Goal: Task Accomplishment & Management: Manage account settings

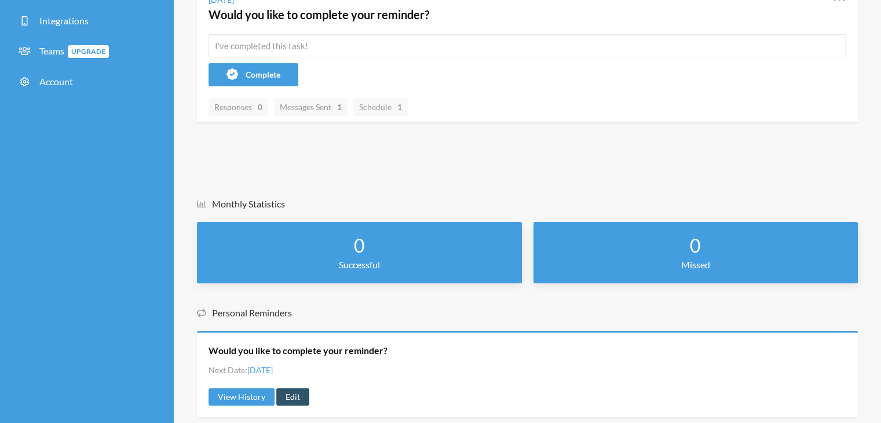
scroll to position [144, 0]
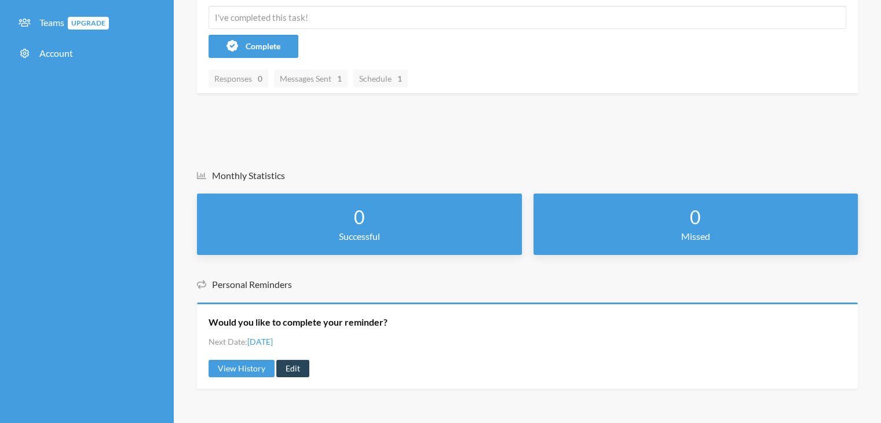
click at [292, 367] on link "Edit" at bounding box center [292, 368] width 33 height 17
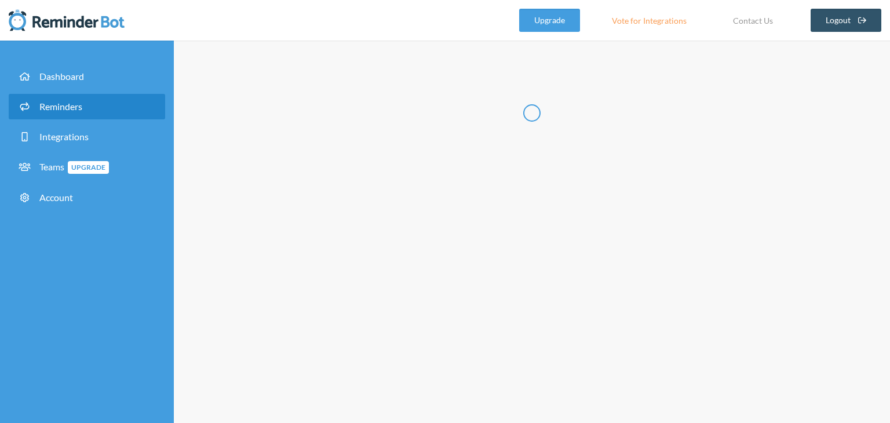
type input "Would you like to complete your reminder?"
select select "17:30:00"
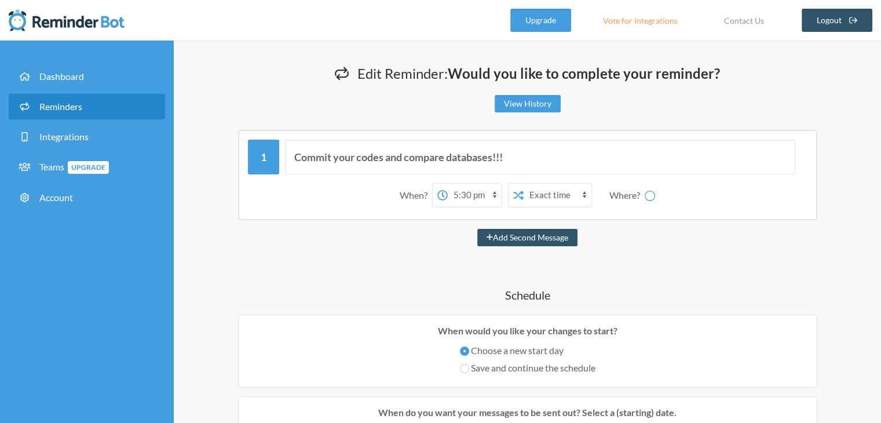
select select "spaces/AAAAJyIC1p4"
click at [431, 193] on select "12:00 am 12:15 am 12:30 am 12:45 am 1:00 am 1:15 am 1:30 am 1:45 am 2:00 am 2:1…" at bounding box center [429, 195] width 54 height 23
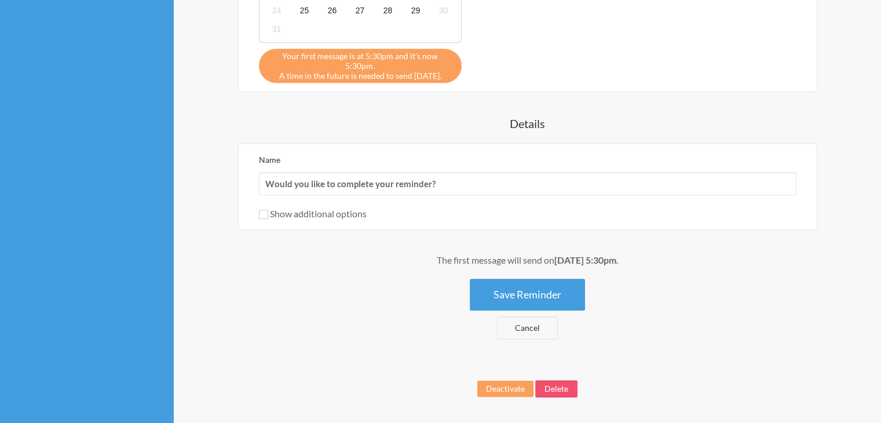
scroll to position [570, 0]
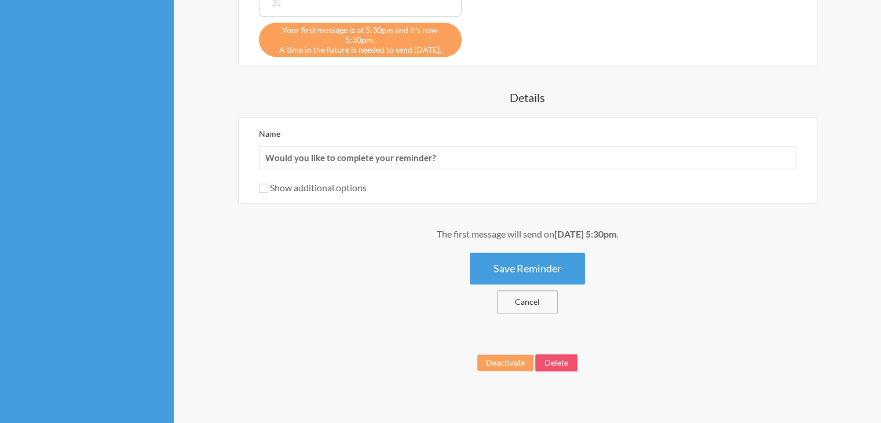
click at [538, 290] on link "Cancel" at bounding box center [527, 301] width 61 height 23
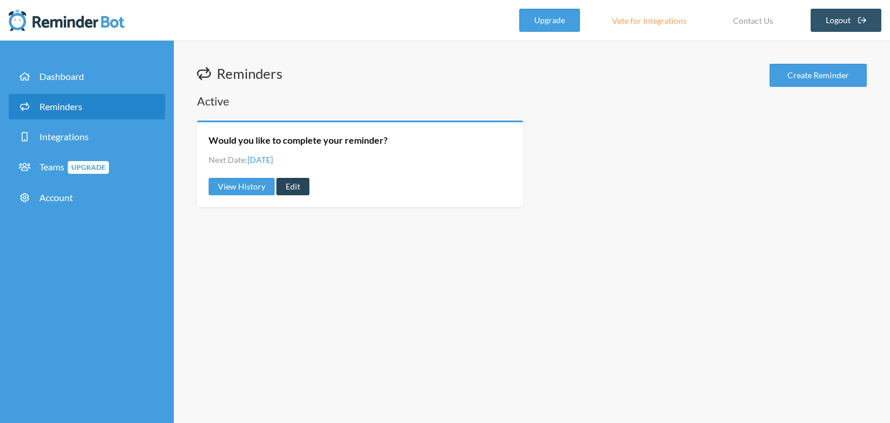
click at [294, 191] on link "Edit" at bounding box center [292, 186] width 33 height 17
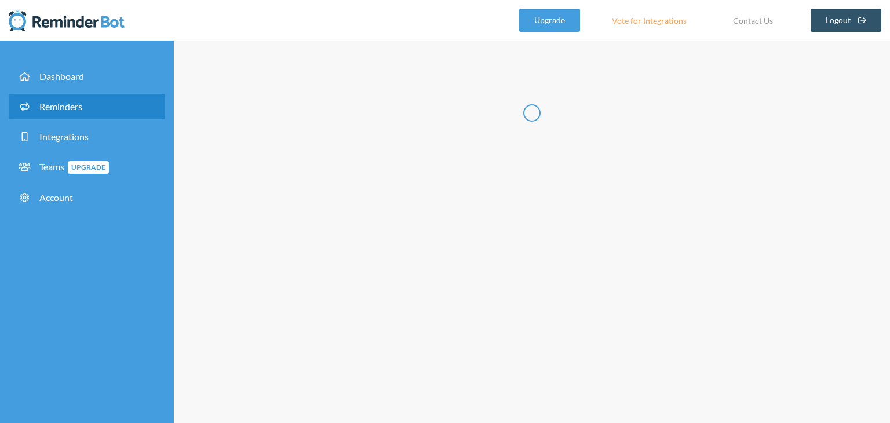
type input "Would you like to complete your reminder?"
select select "17:30:00"
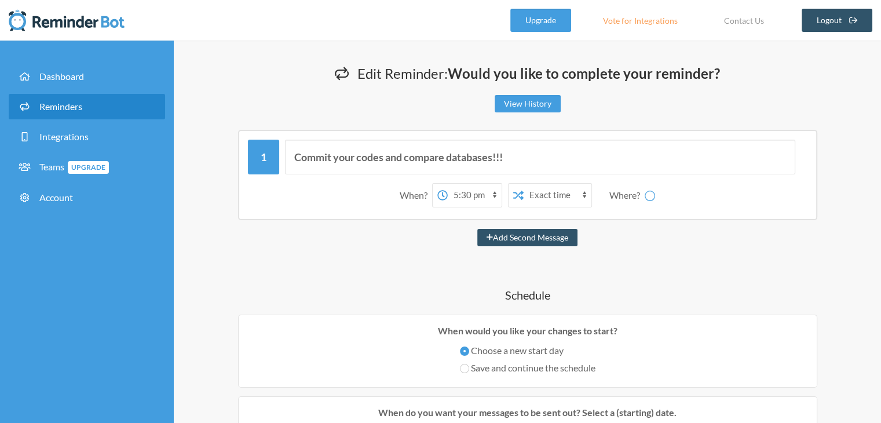
select select "spaces/AAAAJyIC1p4"
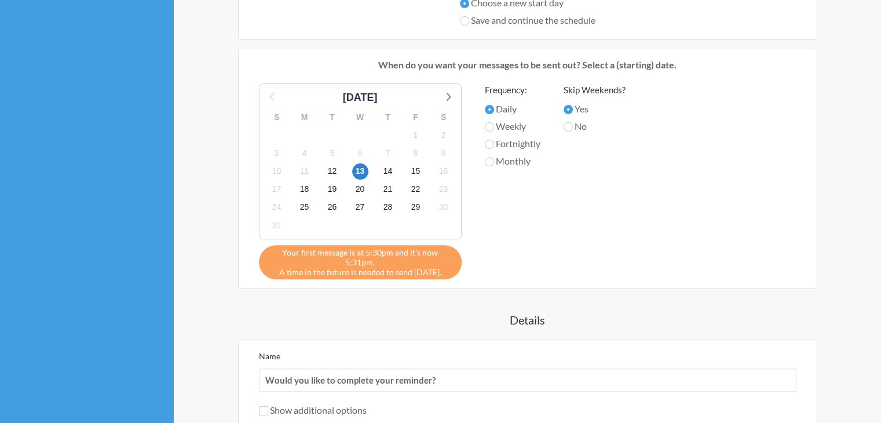
scroll to position [174, 0]
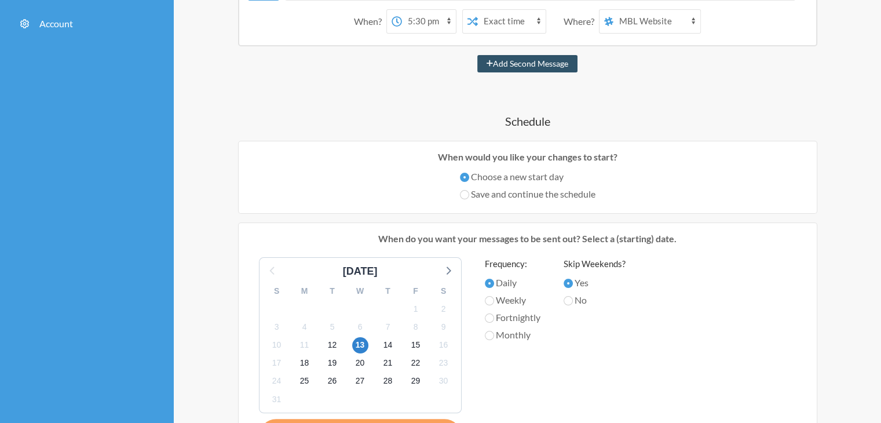
click at [560, 195] on label "Save and continue the schedule" at bounding box center [528, 194] width 136 height 14
click at [469, 195] on input "Save and continue the schedule" at bounding box center [464, 194] width 9 height 9
radio input "true"
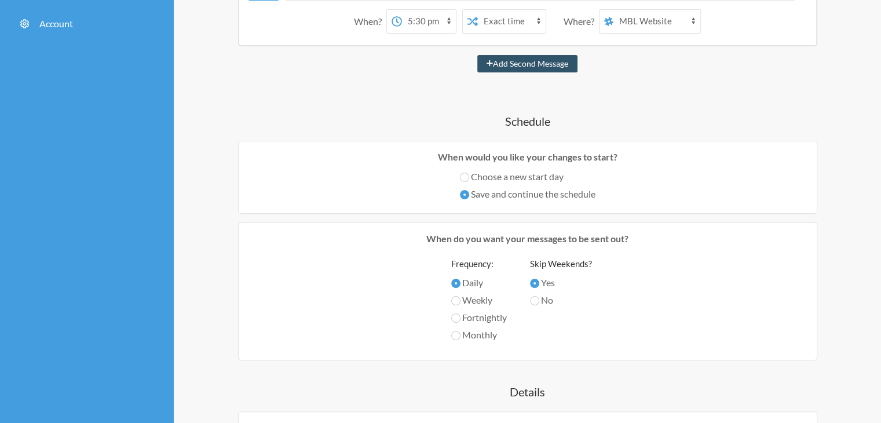
click at [542, 179] on label "Choose a new start day" at bounding box center [528, 177] width 136 height 14
click at [469, 179] on input "Choose a new start day" at bounding box center [464, 177] width 9 height 9
radio input "true"
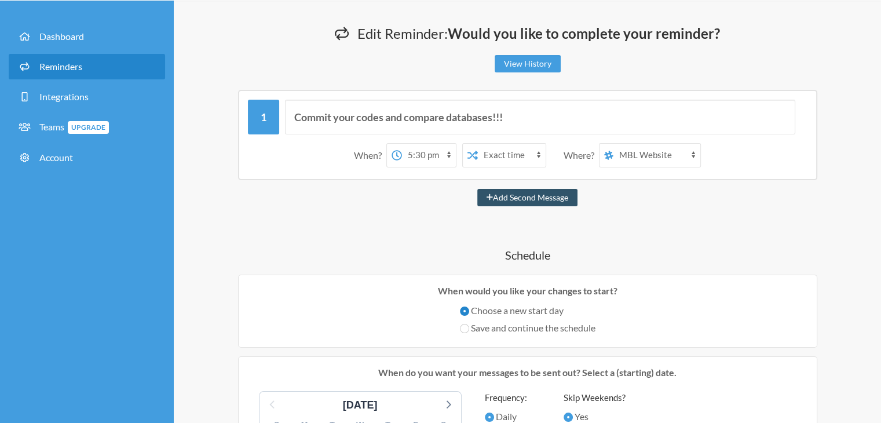
scroll to position [0, 0]
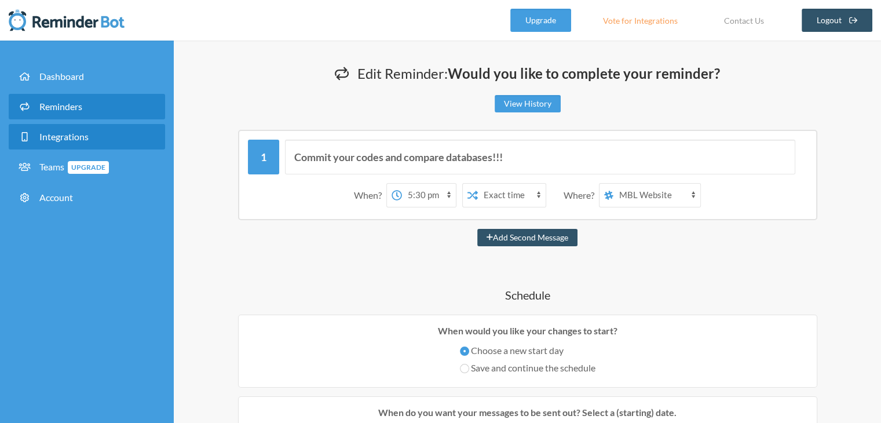
click at [45, 142] on link "Integrations" at bounding box center [87, 136] width 156 height 25
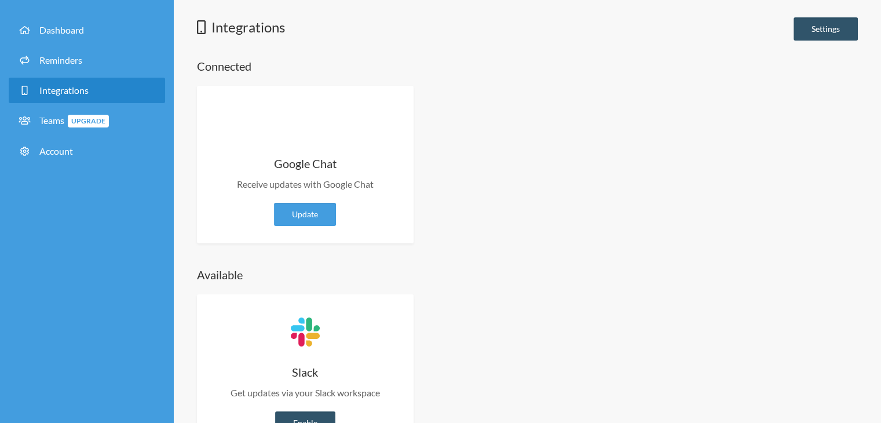
scroll to position [97, 0]
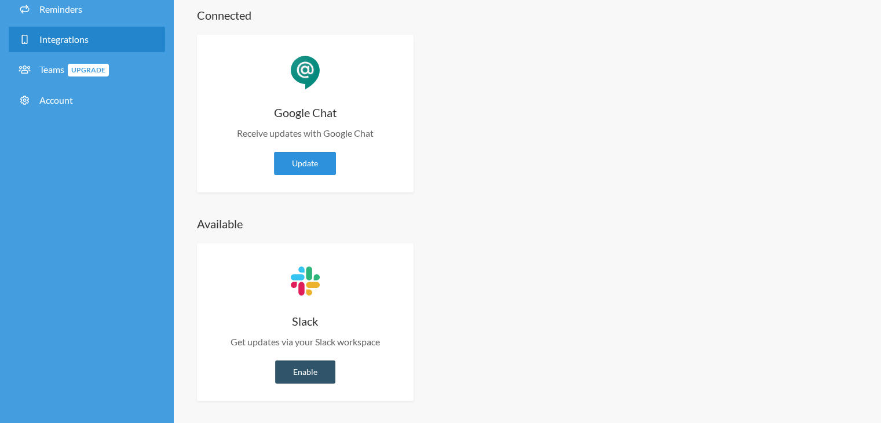
click at [309, 170] on link "Update" at bounding box center [305, 163] width 62 height 23
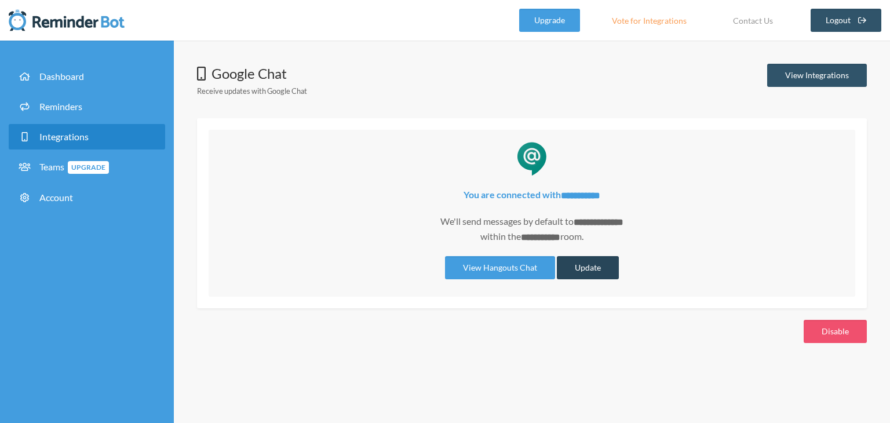
click at [572, 264] on button "Update" at bounding box center [588, 267] width 62 height 23
select select "**********"
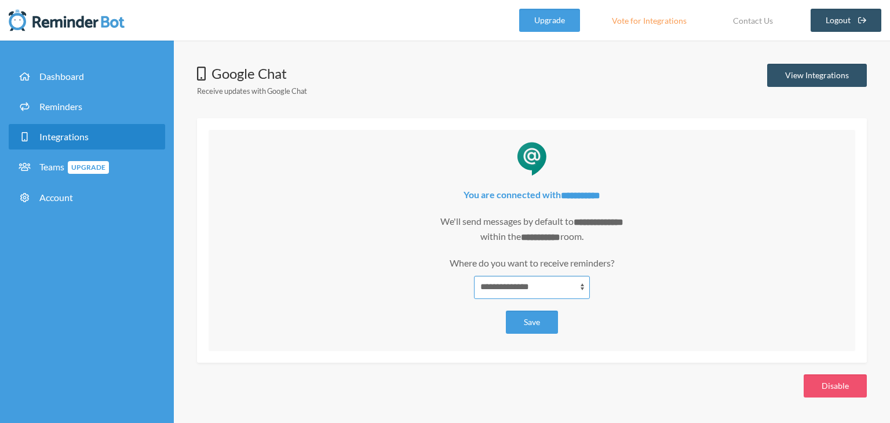
click at [554, 281] on select "**********" at bounding box center [532, 287] width 116 height 23
click at [633, 267] on div "**********" at bounding box center [531, 277] width 623 height 43
click at [59, 130] on link "Integrations" at bounding box center [87, 136] width 156 height 25
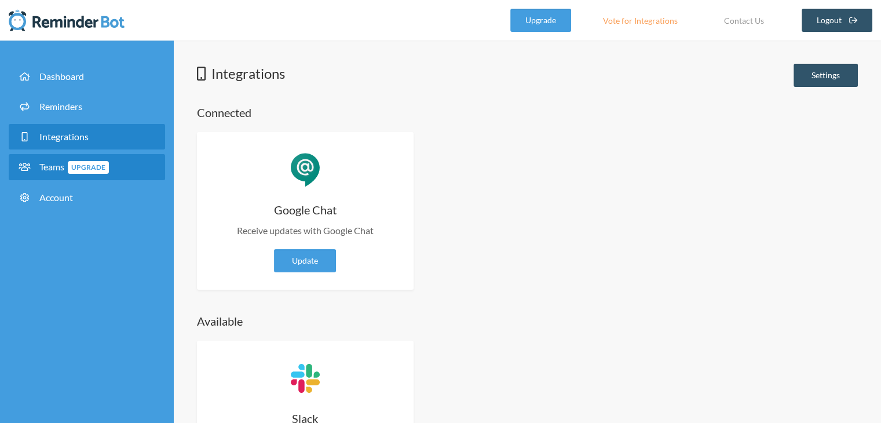
click at [57, 170] on span "Teams Upgrade" at bounding box center [74, 166] width 70 height 11
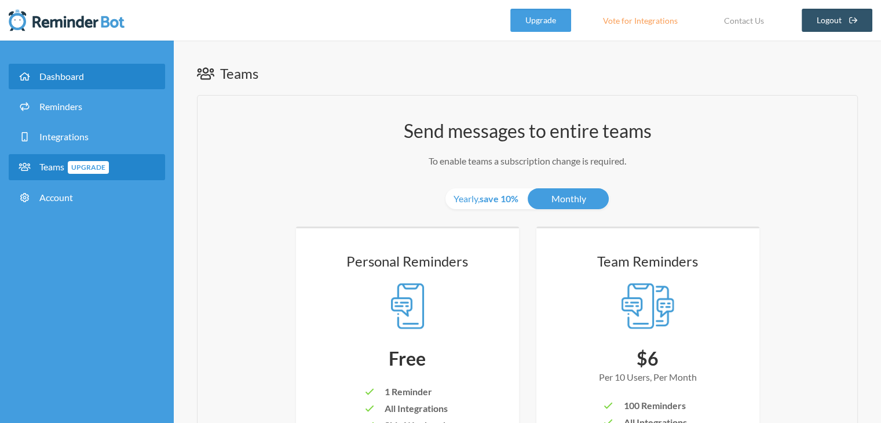
click at [81, 85] on link "Dashboard" at bounding box center [87, 76] width 156 height 25
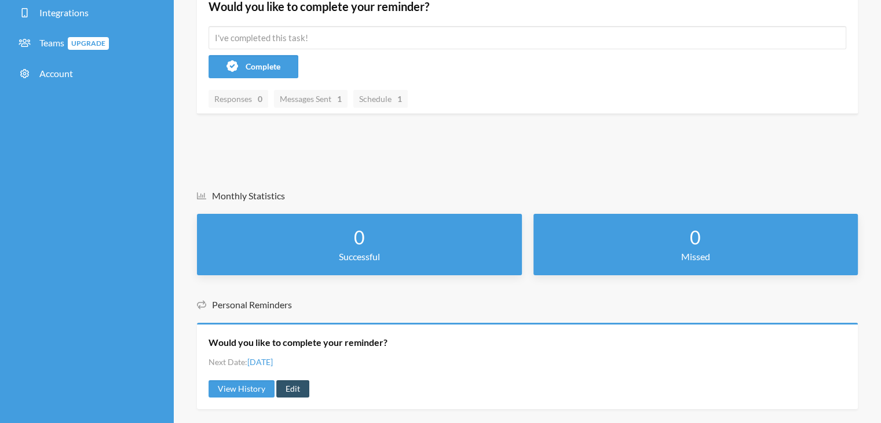
scroll to position [144, 0]
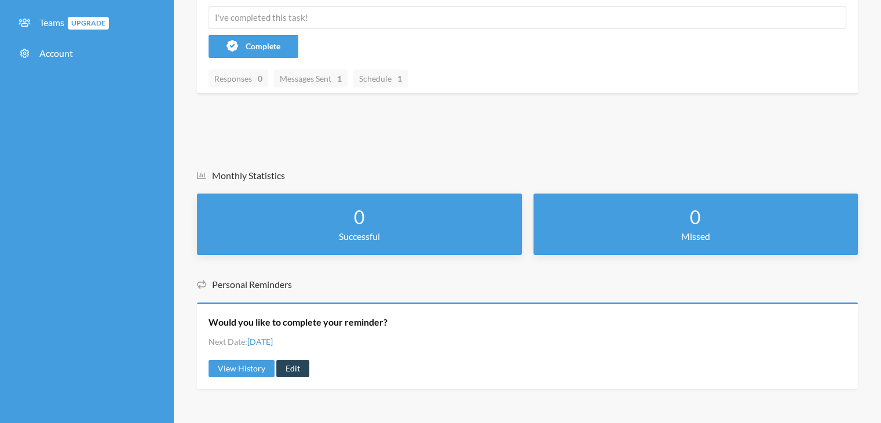
click at [290, 370] on link "Edit" at bounding box center [292, 368] width 33 height 17
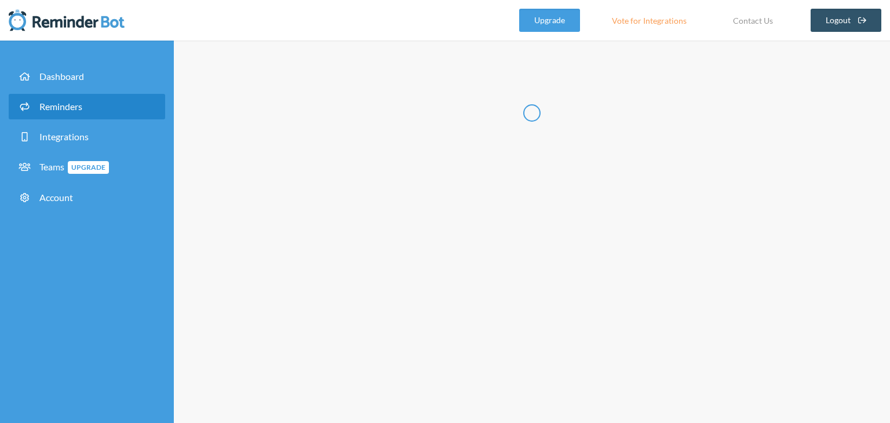
select select "17:30:00"
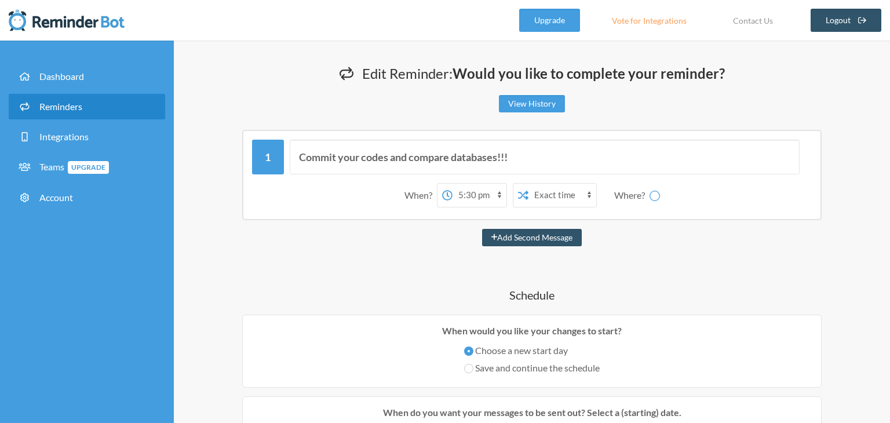
type input "Would you like to complete your reminder?"
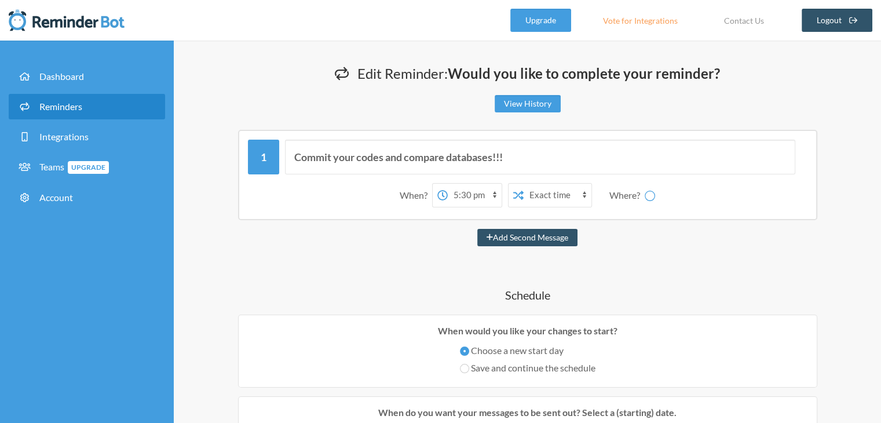
select select "spaces/AAAAJyIC1p4"
click at [437, 196] on select "12:00 am 12:15 am 12:30 am 12:45 am 1:00 am 1:15 am 1:30 am 1:45 am 2:00 am 2:1…" at bounding box center [429, 195] width 54 height 23
click at [222, 216] on div "Commit your codes and compare databases!!! When? 12:00 am 12:15 am 12:30 am 12:…" at bounding box center [527, 175] width 661 height 90
click at [510, 199] on select "Exact time Random time" at bounding box center [512, 195] width 68 height 23
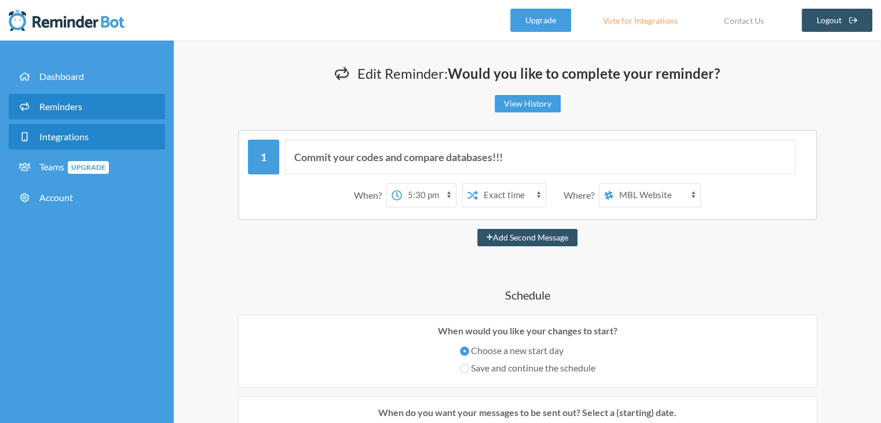
click at [100, 140] on link "Integrations" at bounding box center [87, 136] width 156 height 25
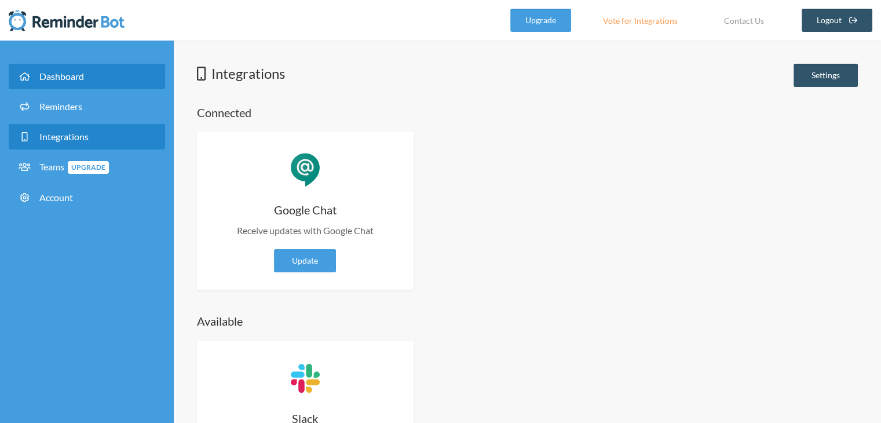
click at [70, 74] on span "Dashboard" at bounding box center [61, 76] width 45 height 11
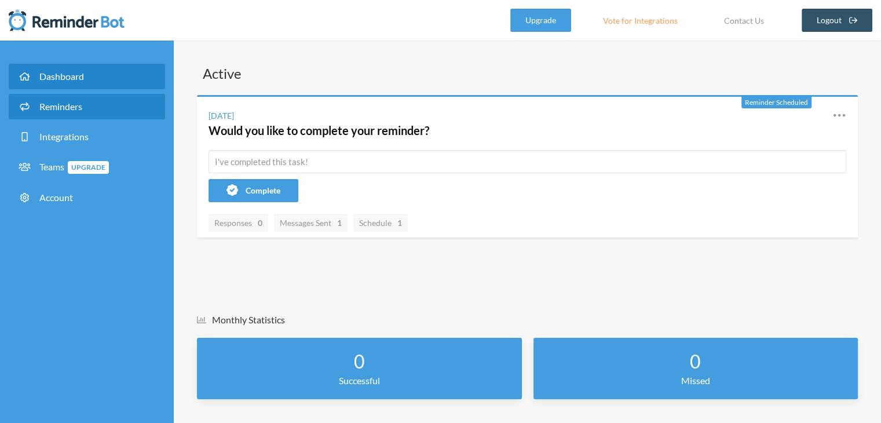
click at [71, 108] on span "Reminders" at bounding box center [60, 106] width 43 height 11
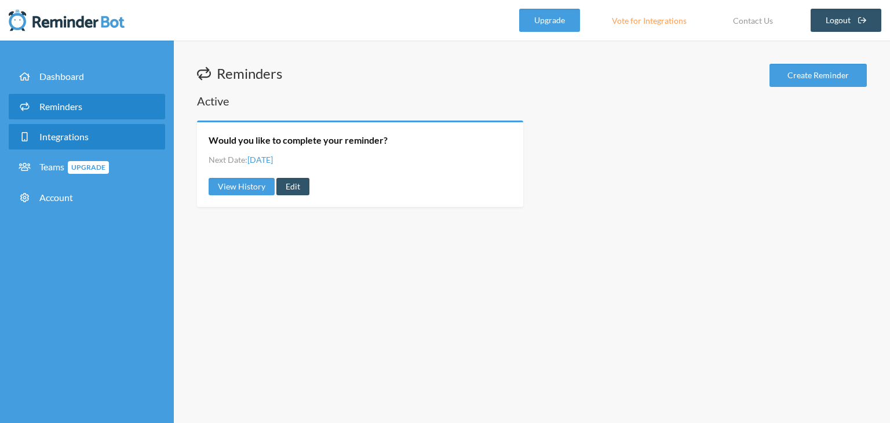
click at [86, 134] on span "Integrations" at bounding box center [63, 136] width 49 height 11
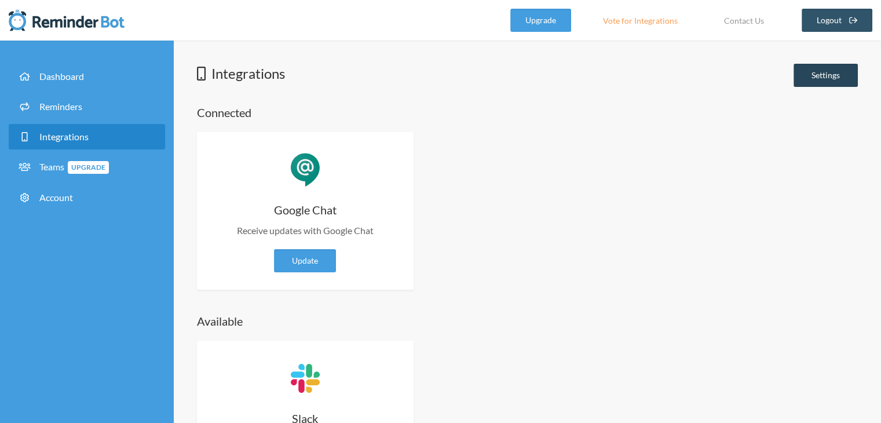
click at [830, 87] on div "Integrations Settings" at bounding box center [527, 76] width 661 height 25
click at [833, 81] on link "Settings" at bounding box center [826, 75] width 64 height 23
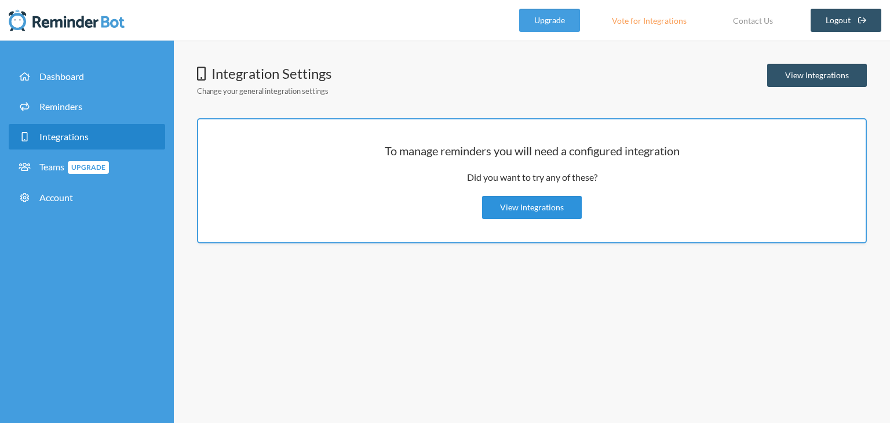
click at [531, 208] on link "View Integrations" at bounding box center [532, 207] width 100 height 23
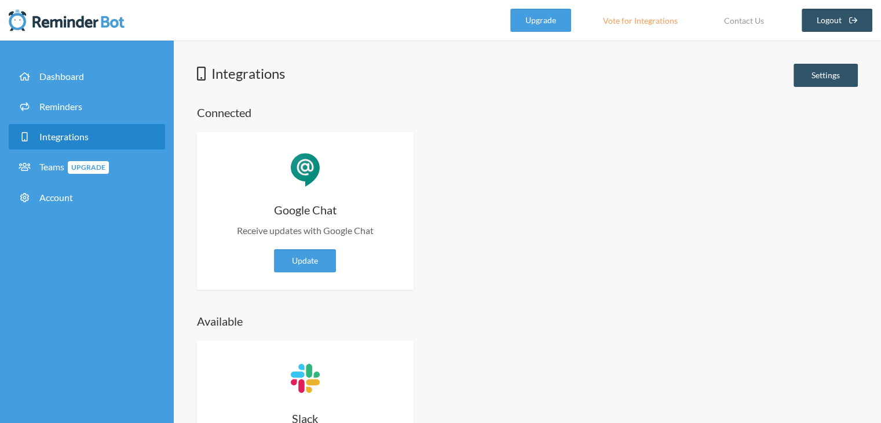
click at [324, 233] on p "Receive updates with Google Chat" at bounding box center [305, 231] width 182 height 14
click at [322, 205] on h4 "Google Chat" at bounding box center [305, 210] width 182 height 16
click at [320, 267] on link "Update" at bounding box center [305, 260] width 62 height 23
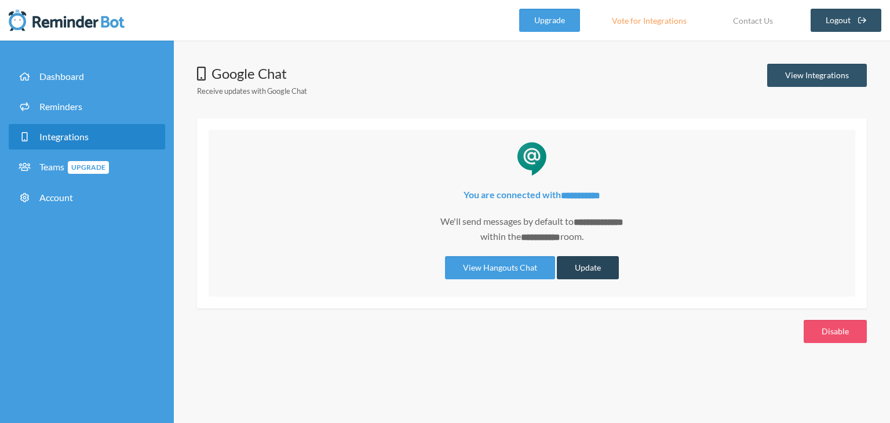
click at [589, 267] on button "Update" at bounding box center [588, 267] width 62 height 23
select select "**********"
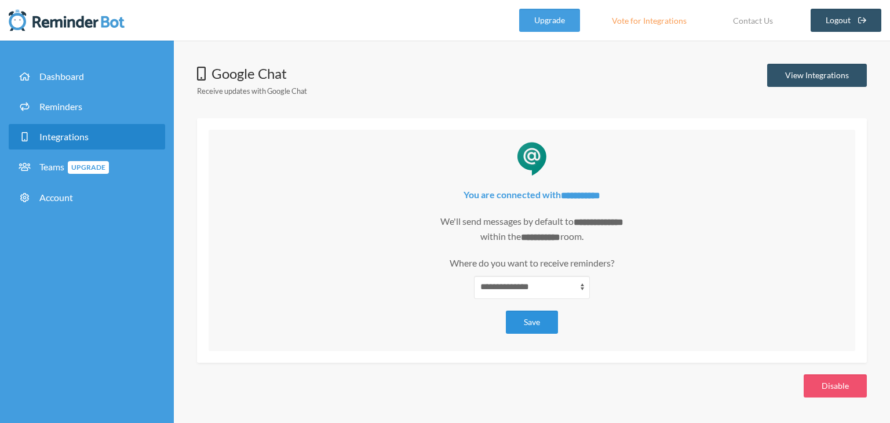
click at [539, 316] on button "Save" at bounding box center [532, 322] width 52 height 23
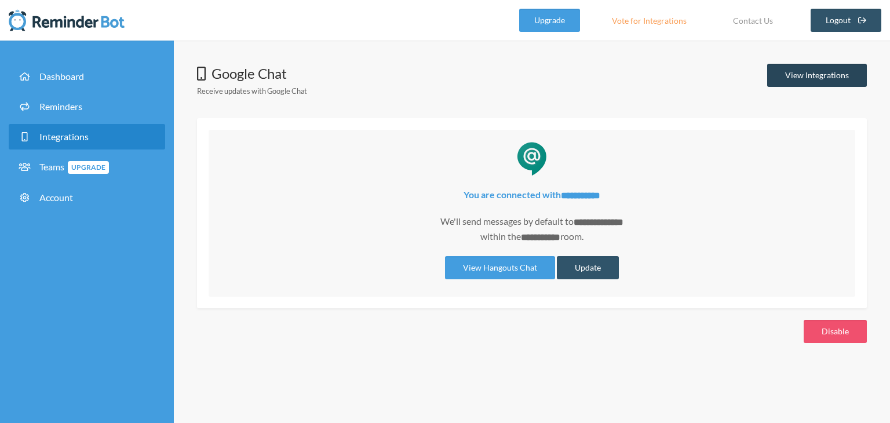
click at [809, 75] on link "View Integrations" at bounding box center [817, 75] width 100 height 23
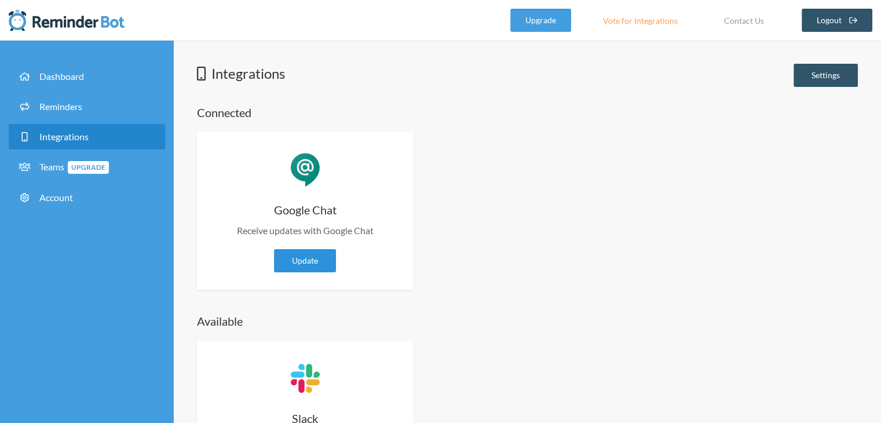
click at [306, 261] on link "Update" at bounding box center [305, 260] width 62 height 23
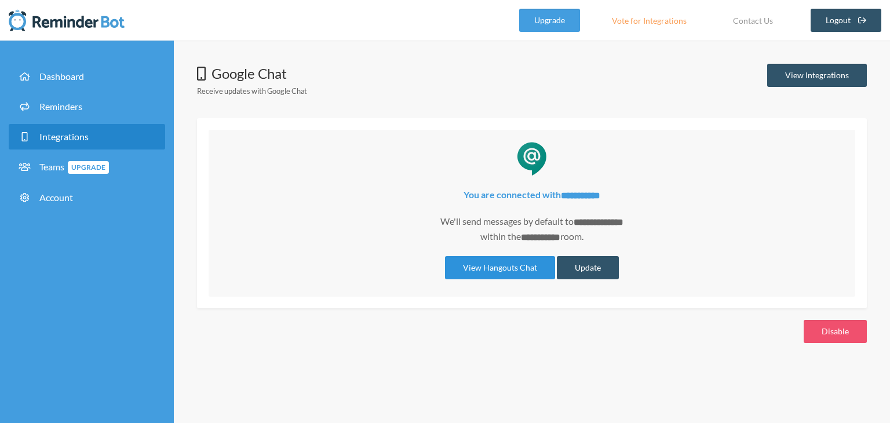
click at [495, 265] on link "View Hangouts Chat" at bounding box center [500, 267] width 110 height 23
click at [52, 214] on li "Account" at bounding box center [87, 200] width 156 height 30
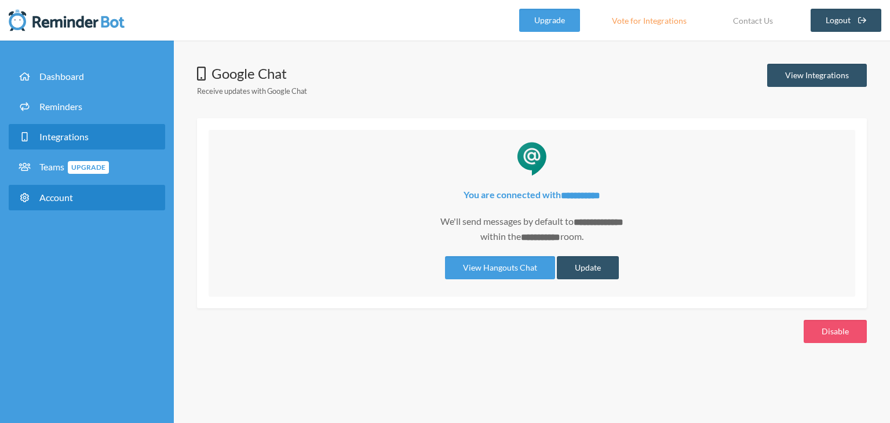
click at [72, 189] on link "Account" at bounding box center [87, 197] width 156 height 25
select select "**"
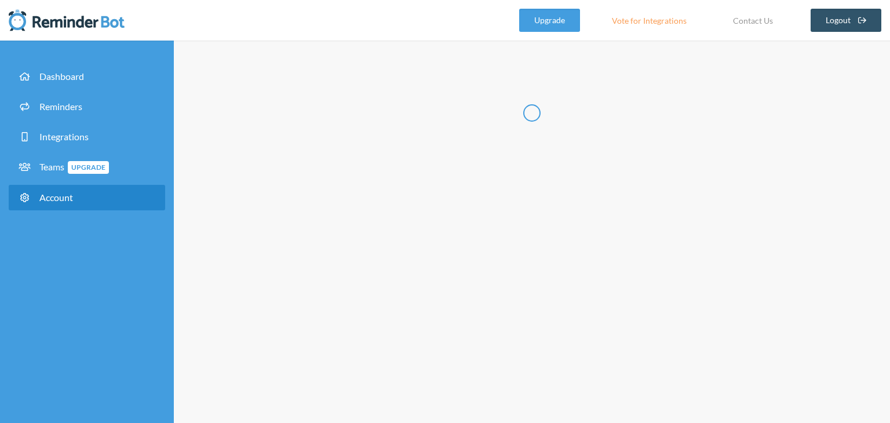
type input "*****"
type input "********"
type input "**********"
select select "**"
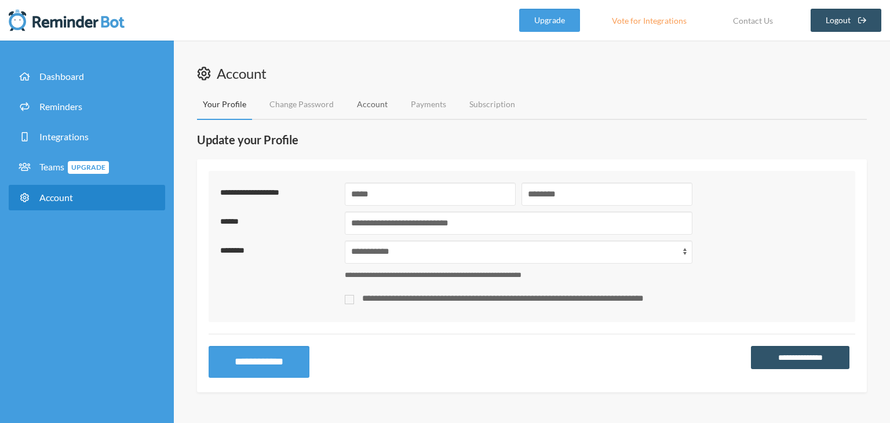
click at [384, 108] on link "Account" at bounding box center [372, 104] width 42 height 31
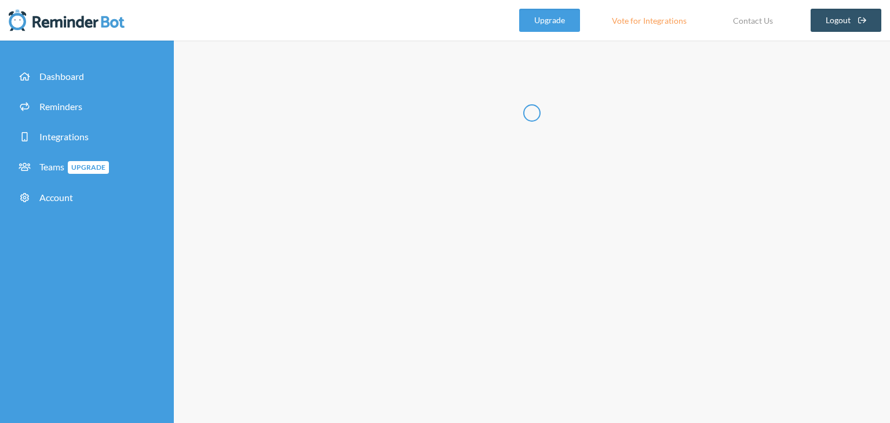
type input "**********"
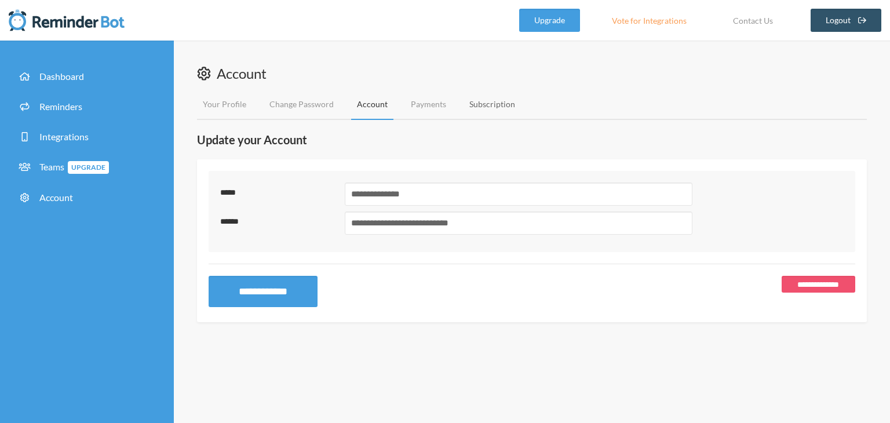
click at [487, 100] on link "Subscription" at bounding box center [492, 104] width 57 height 31
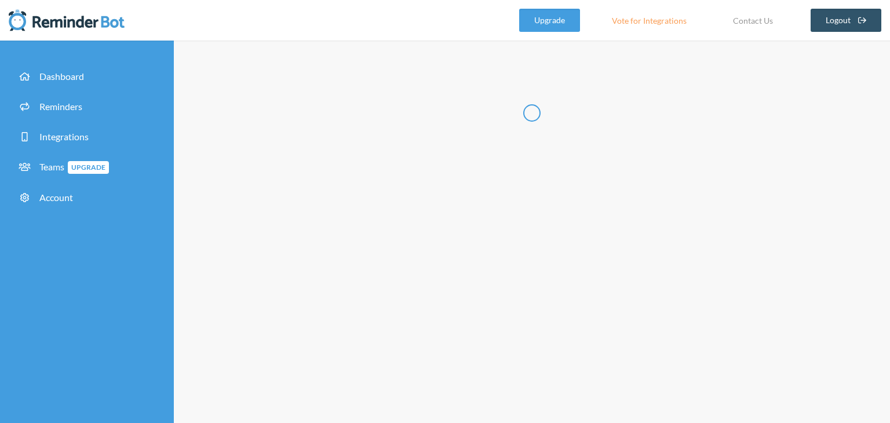
type input "**********"
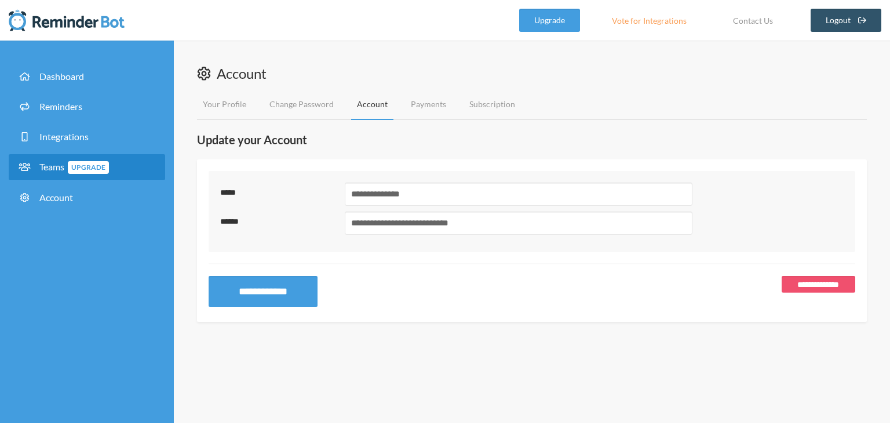
click at [103, 172] on span "Upgrade" at bounding box center [88, 167] width 41 height 13
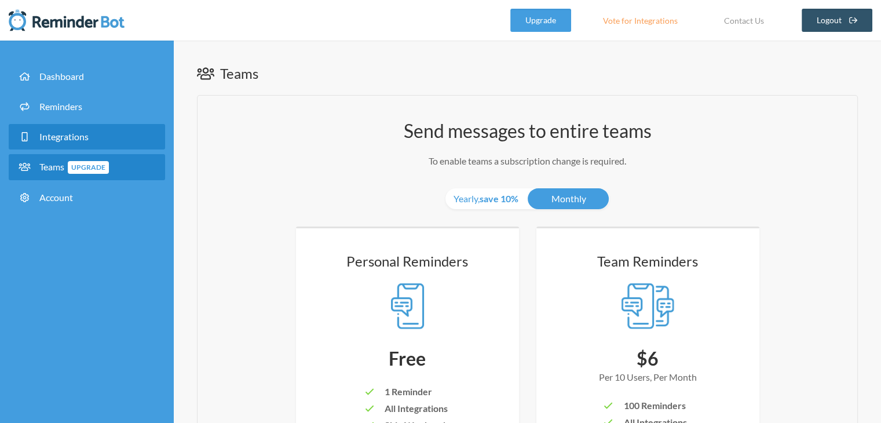
click at [86, 144] on link "Integrations" at bounding box center [87, 136] width 156 height 25
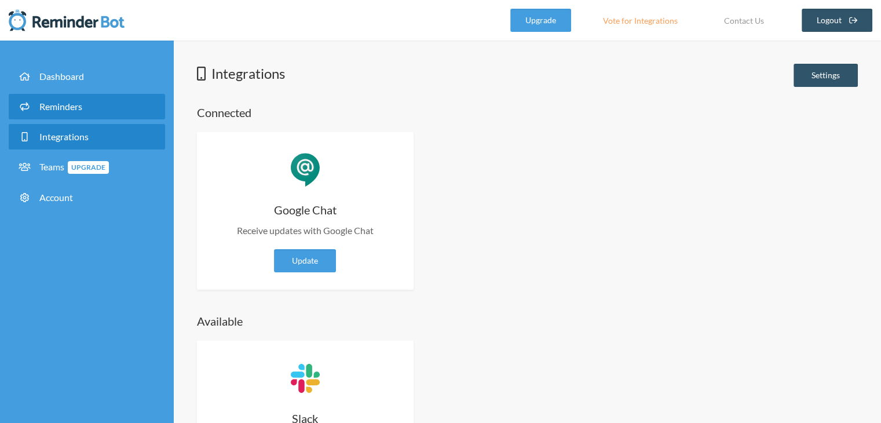
click at [119, 112] on link "Reminders" at bounding box center [87, 106] width 156 height 25
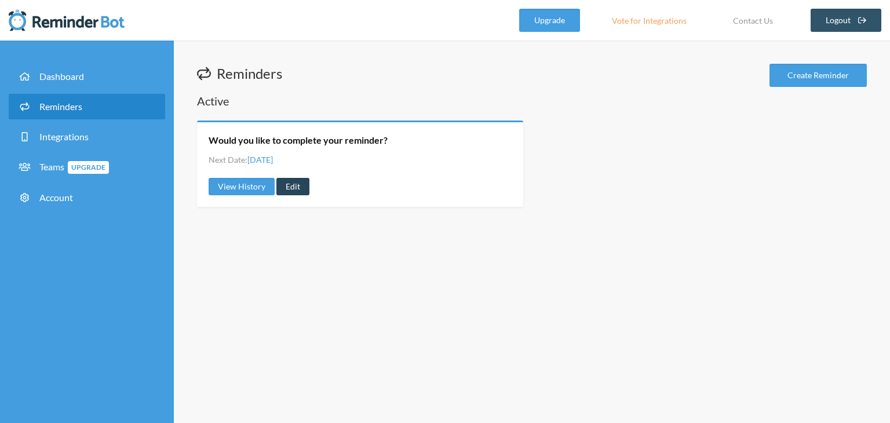
click at [301, 187] on link "Edit" at bounding box center [292, 186] width 33 height 17
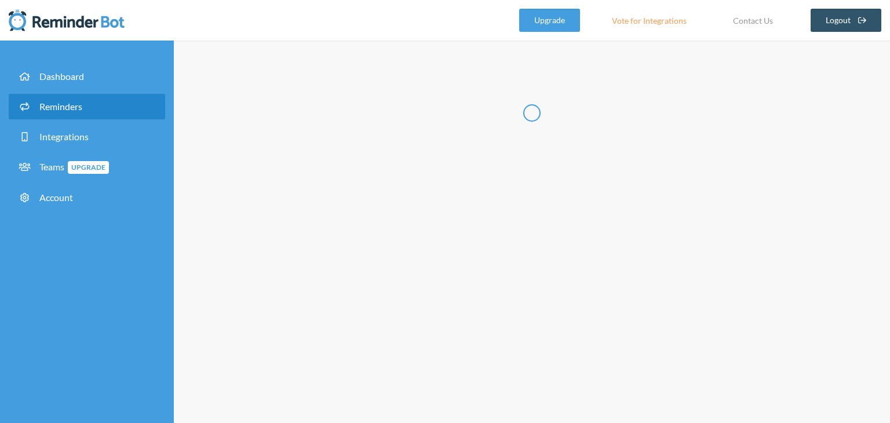
type input "Would you like to complete your reminder?"
select select "17:30:00"
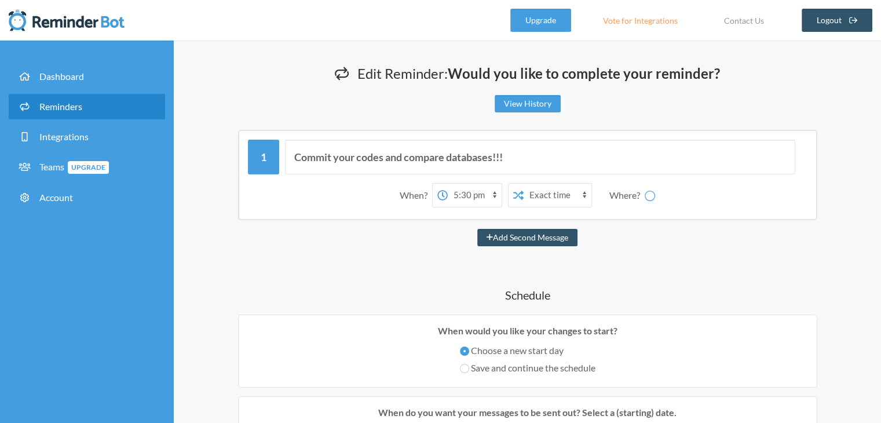
select select "spaces/AAAAJyIC1p4"
click at [406, 193] on select "12:00 am 12:15 am 12:30 am 12:45 am 1:00 am 1:15 am 1:30 am 1:45 am 2:00 am 2:1…" at bounding box center [429, 195] width 54 height 23
click at [405, 193] on select "12:00 am 12:15 am 12:30 am 12:45 am 1:00 am 1:15 am 1:30 am 1:45 am 2:00 am 2:1…" at bounding box center [429, 195] width 54 height 23
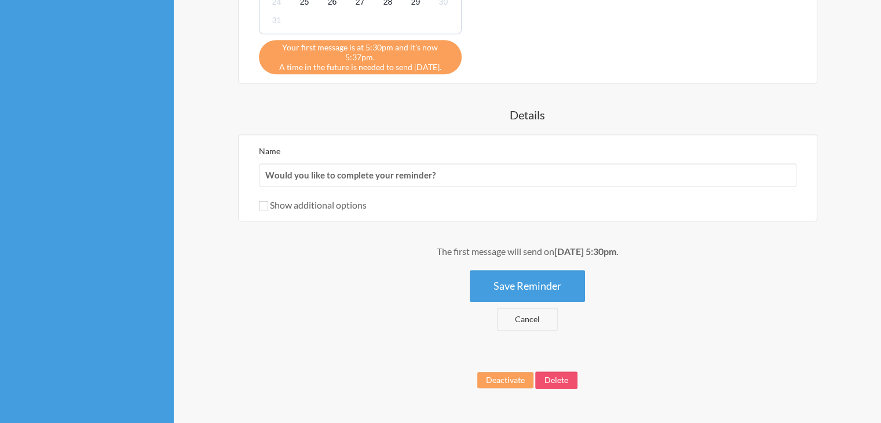
scroll to position [570, 0]
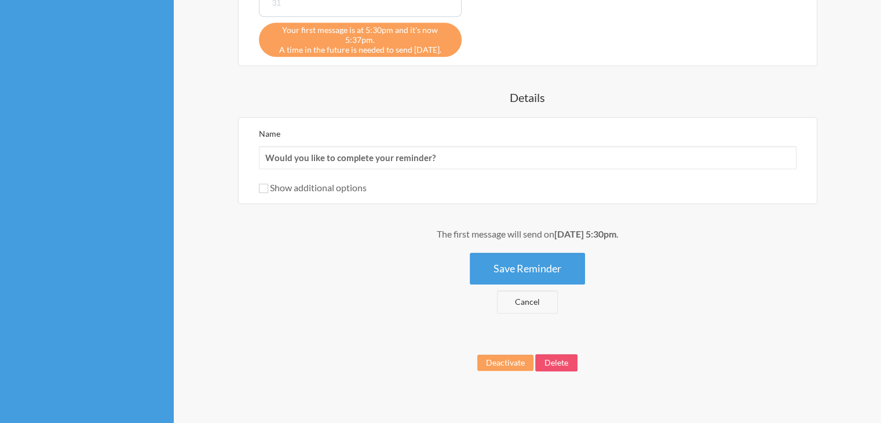
click at [301, 182] on label "Show additional options" at bounding box center [313, 187] width 108 height 11
click at [268, 184] on input "Show additional options" at bounding box center [263, 188] width 9 height 9
checkbox input "true"
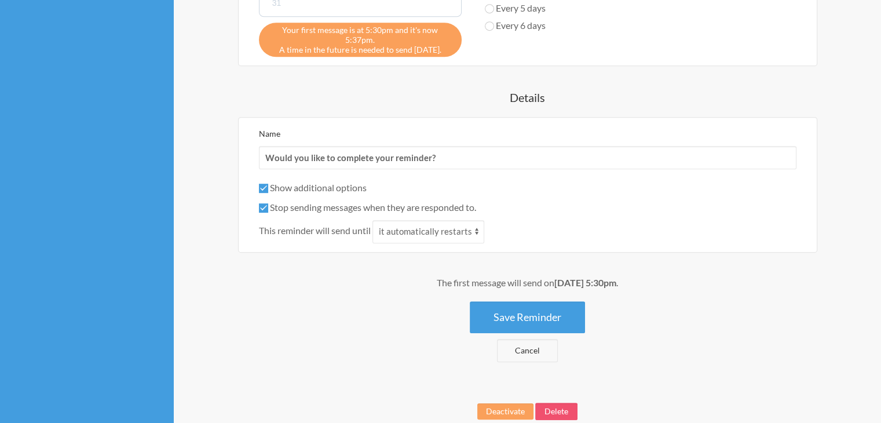
click at [307, 202] on label "Stop sending messages when they are responded to." at bounding box center [367, 207] width 217 height 11
click at [268, 203] on input "Stop sending messages when they are responded to." at bounding box center [263, 207] width 9 height 9
checkbox input "false"
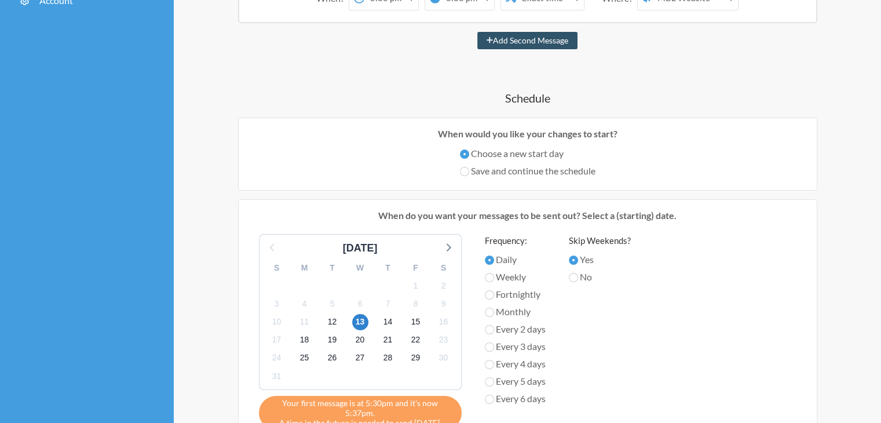
scroll to position [329, 0]
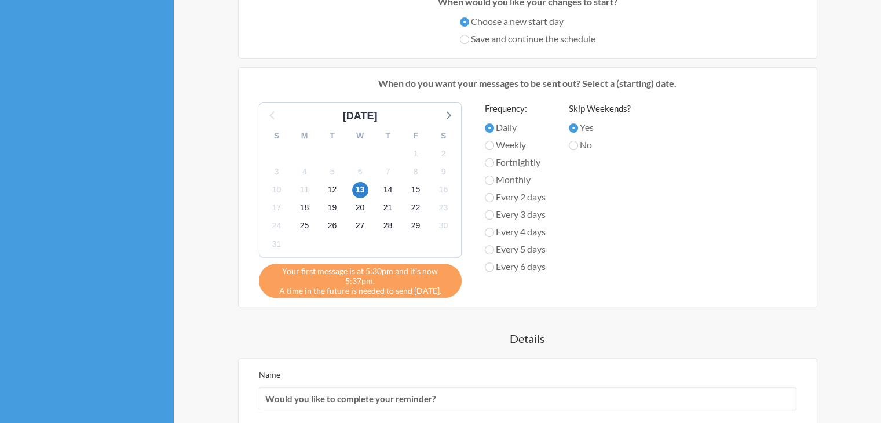
click at [545, 37] on label "Save and continue the schedule" at bounding box center [528, 39] width 136 height 14
click at [469, 37] on input "Save and continue the schedule" at bounding box center [464, 39] width 9 height 9
radio input "true"
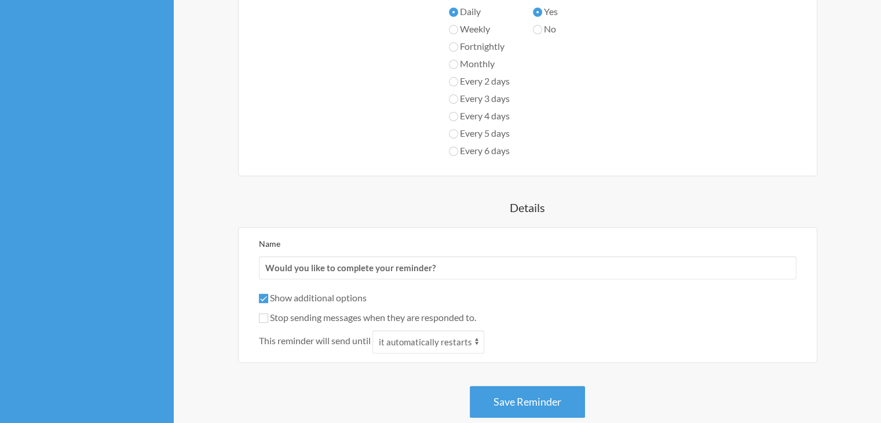
scroll to position [561, 0]
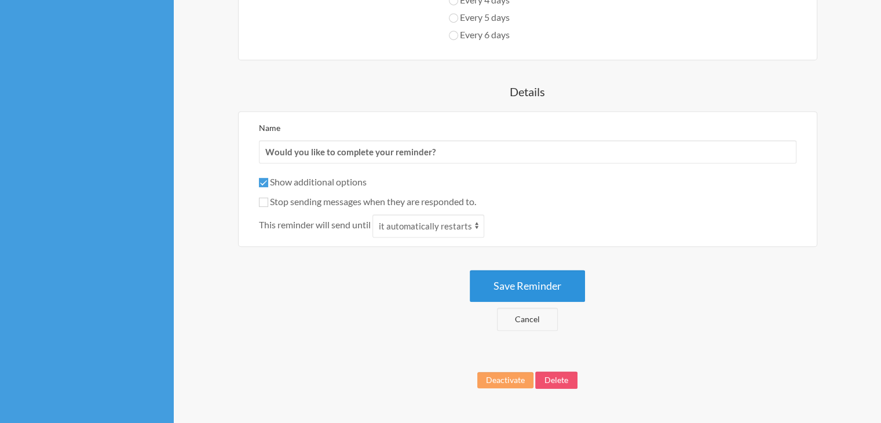
click at [558, 276] on button "Save Reminder" at bounding box center [527, 286] width 115 height 32
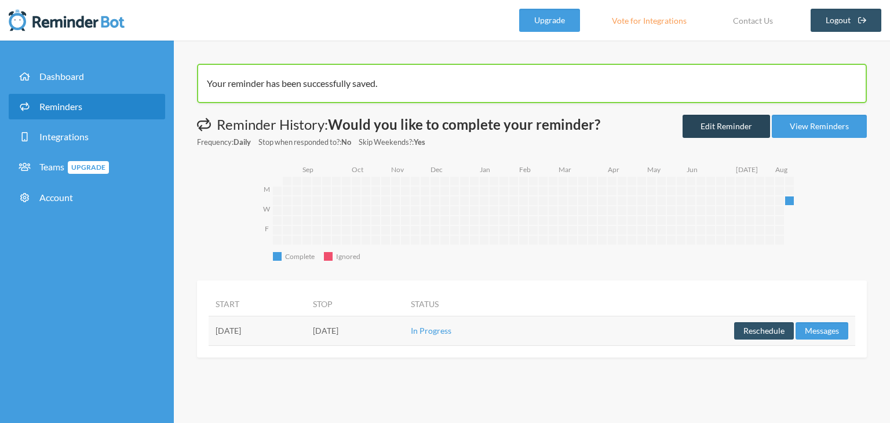
click at [729, 121] on link "Edit Reminder" at bounding box center [726, 126] width 87 height 23
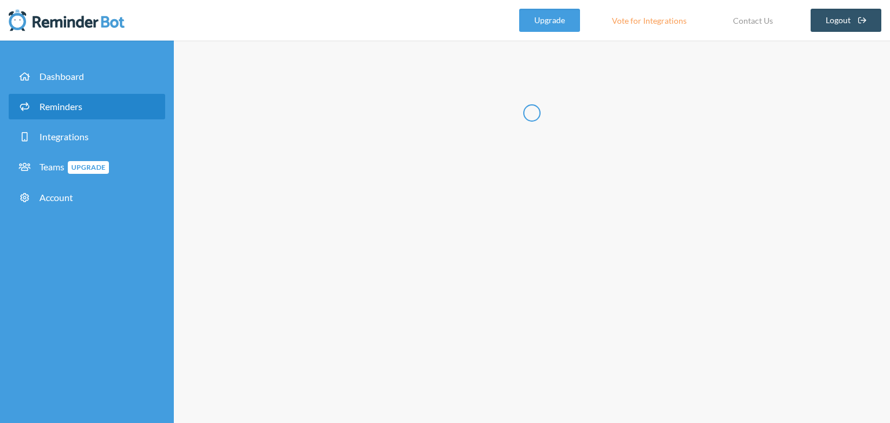
type input "Would you like to complete your reminder?"
checkbox input "true"
checkbox input "false"
select select "17:30:00"
select select "18:30:00"
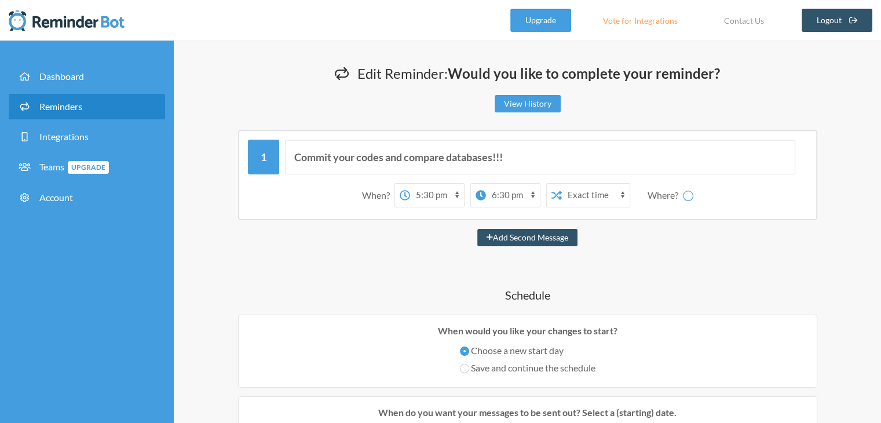
select select "spaces/AAAAJyIC1p4"
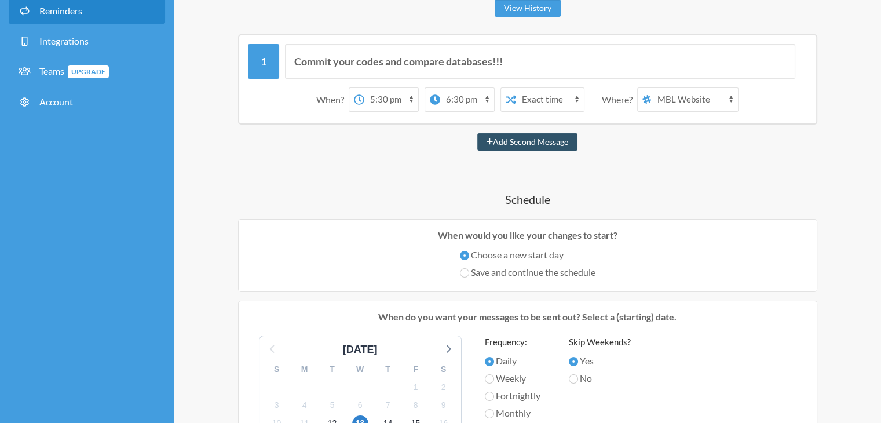
scroll to position [232, 0]
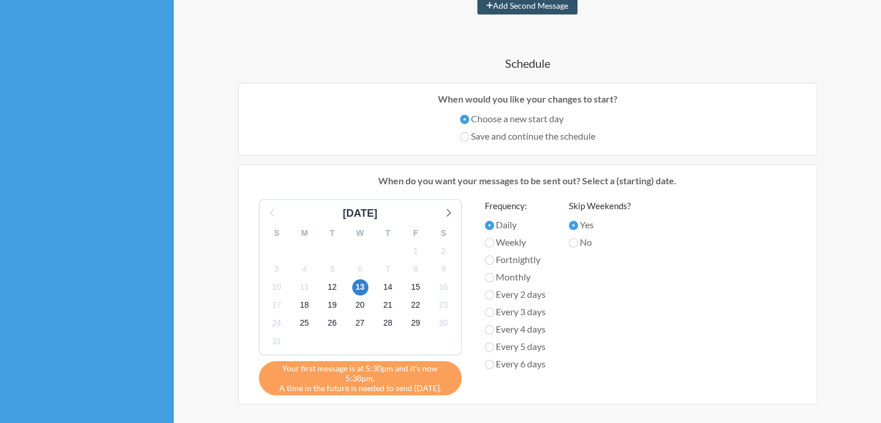
click at [520, 137] on label "Save and continue the schedule" at bounding box center [528, 136] width 136 height 14
click at [469, 137] on input "Save and continue the schedule" at bounding box center [464, 136] width 9 height 9
radio input "true"
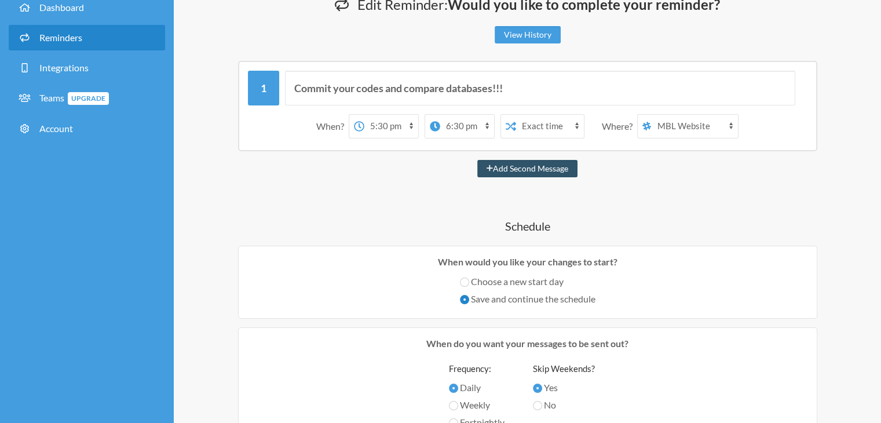
scroll to position [0, 0]
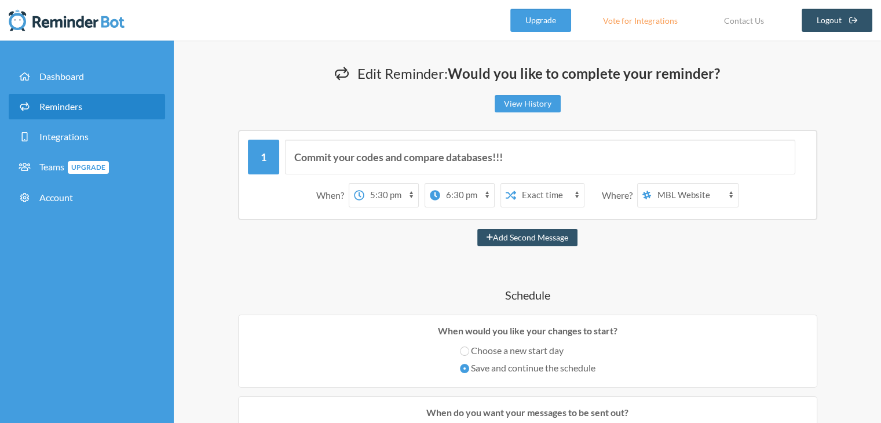
click at [385, 198] on select "12:00 am 12:15 am 12:30 am 12:45 am 1:00 am 1:15 am 1:30 am 1:45 am 2:00 am 2:1…" at bounding box center [391, 195] width 54 height 23
select select "17:45:00"
click at [367, 184] on select "12:00 am 12:15 am 12:30 am 12:45 am 1:00 am 1:15 am 1:30 am 1:45 am 2:00 am 2:1…" at bounding box center [391, 195] width 54 height 23
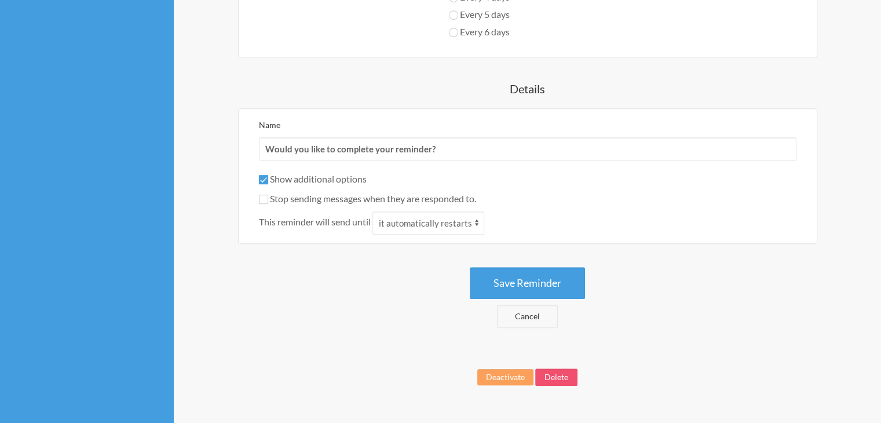
scroll to position [579, 0]
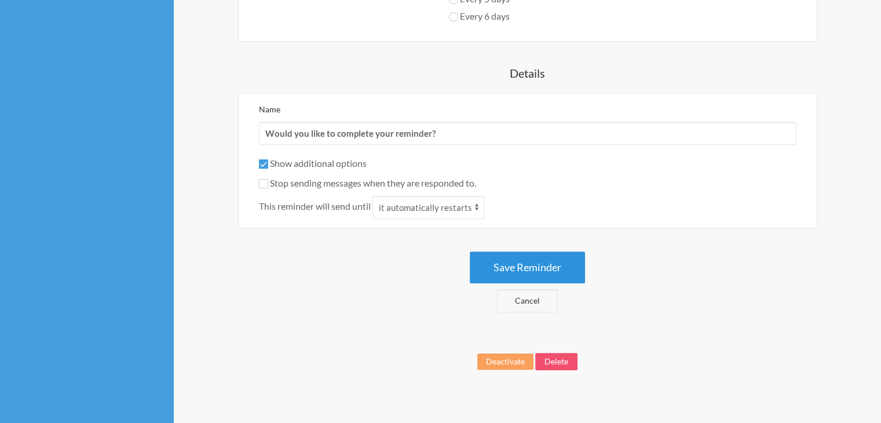
click at [568, 265] on button "Save Reminder" at bounding box center [527, 267] width 115 height 32
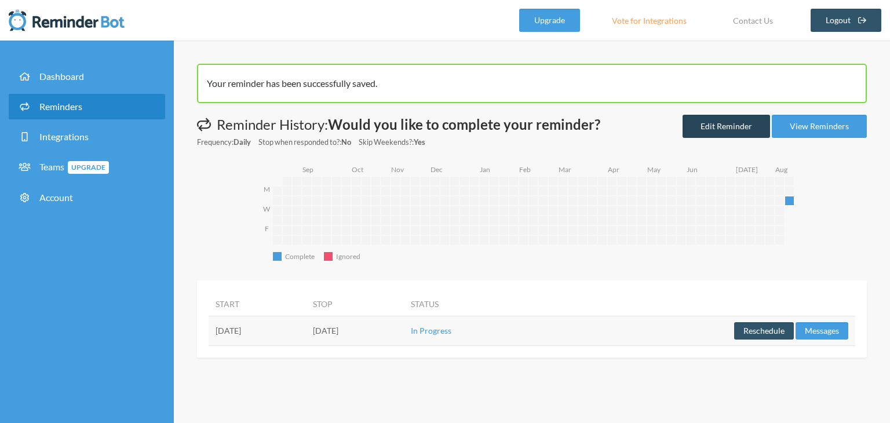
click at [728, 130] on link "Edit Reminder" at bounding box center [726, 126] width 87 height 23
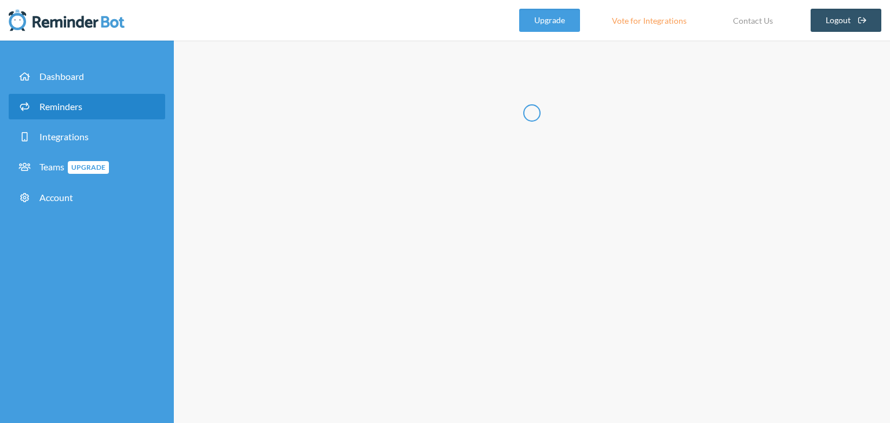
type input "Would you like to complete your reminder?"
checkbox input "true"
checkbox input "false"
select select "17:45:00"
select select "18:30:00"
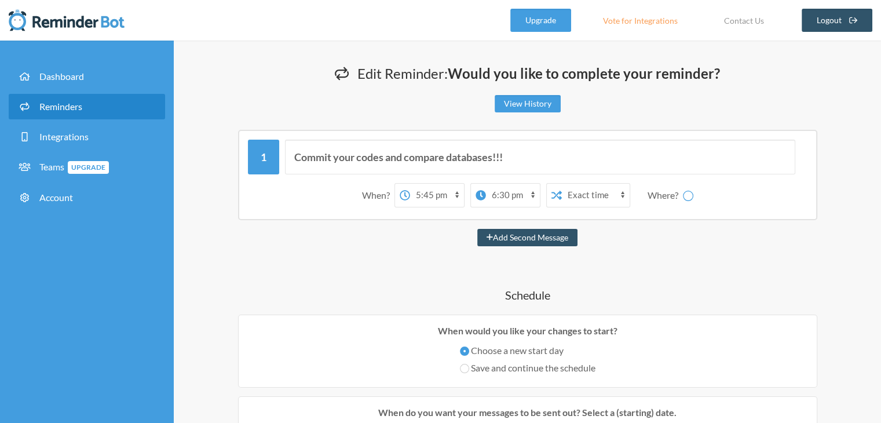
select select "spaces/AAAAJyIC1p4"
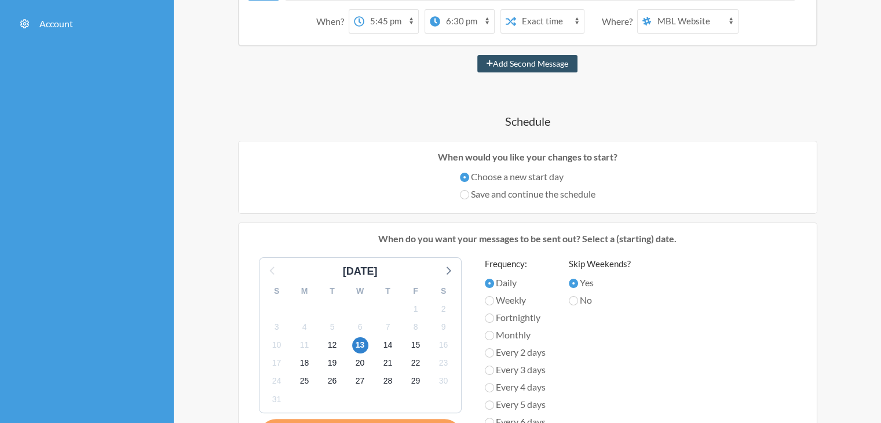
click at [579, 198] on label "Save and continue the schedule" at bounding box center [528, 194] width 136 height 14
click at [469, 198] on input "Save and continue the schedule" at bounding box center [464, 194] width 9 height 9
radio input "true"
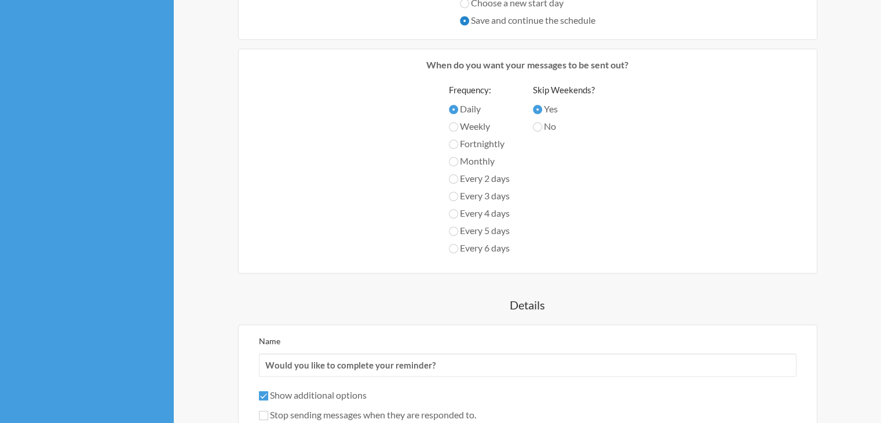
scroll to position [464, 0]
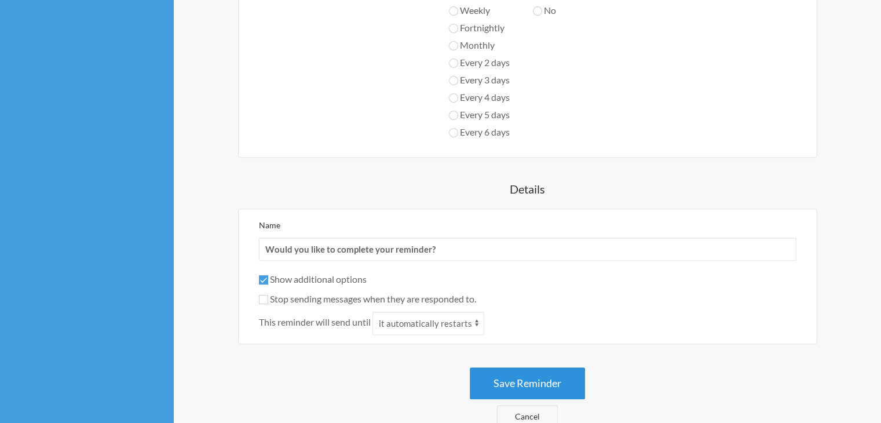
click at [535, 384] on button "Save Reminder" at bounding box center [527, 383] width 115 height 32
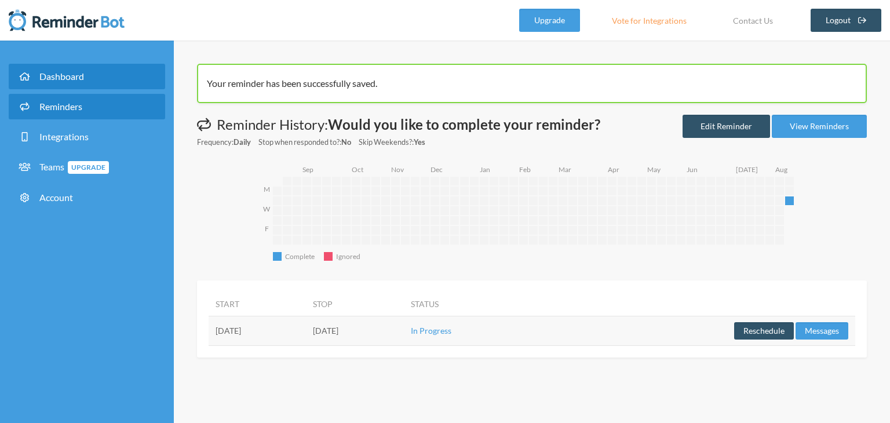
click at [70, 72] on span "Dashboard" at bounding box center [61, 76] width 45 height 11
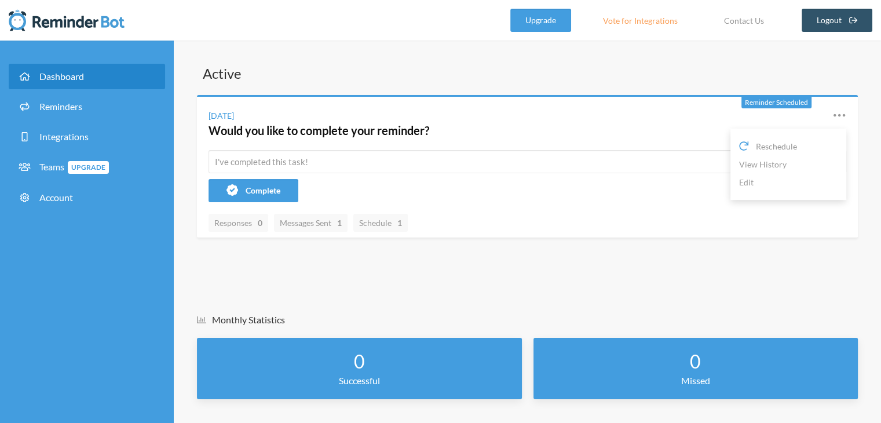
click at [837, 114] on icon at bounding box center [840, 115] width 14 height 14
click at [807, 143] on link "Reschedule" at bounding box center [788, 146] width 98 height 18
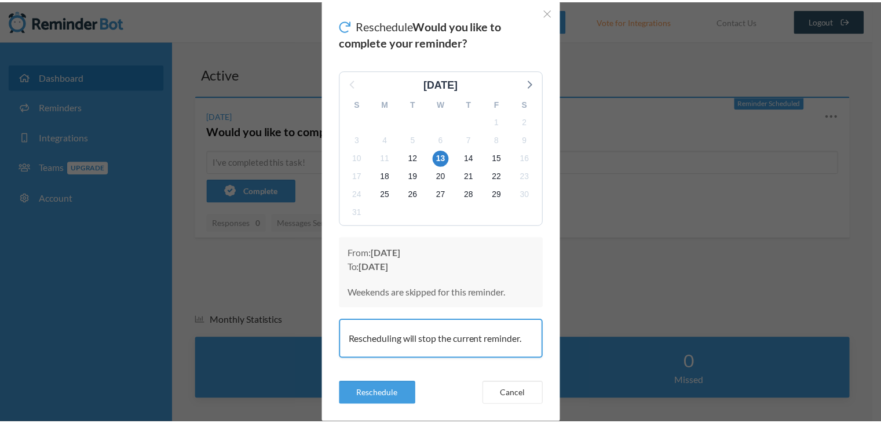
scroll to position [58, 0]
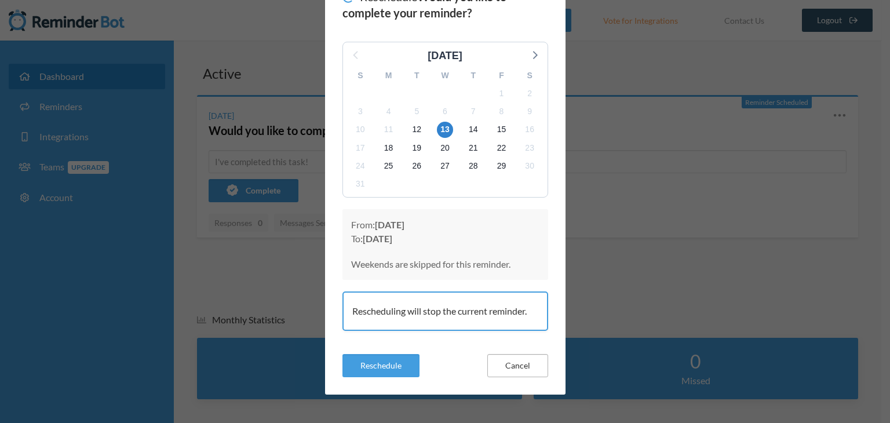
click at [515, 366] on button "Cancel" at bounding box center [517, 365] width 61 height 23
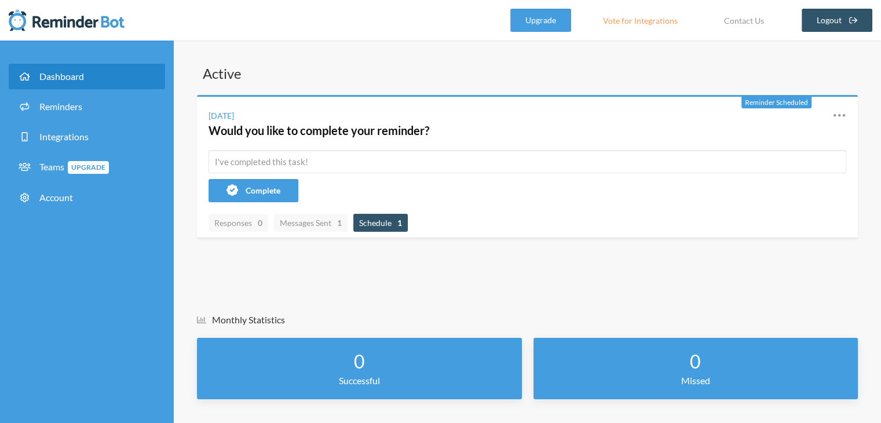
click at [369, 220] on span "Schedule 1" at bounding box center [380, 223] width 43 height 10
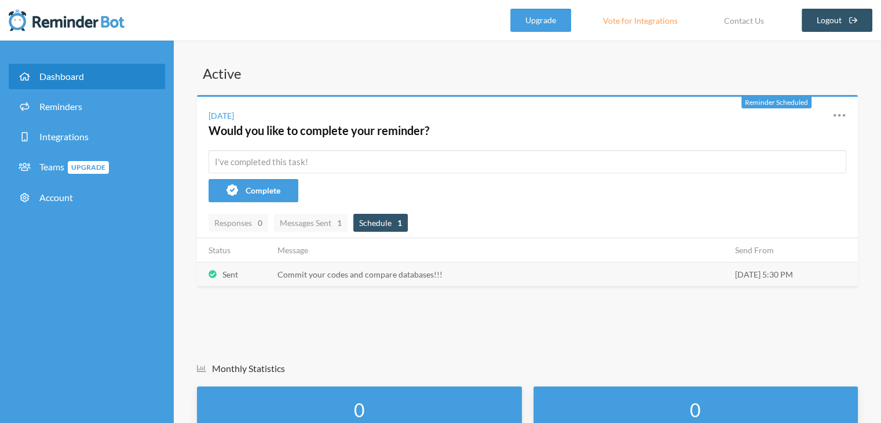
click at [777, 275] on td "[DATE] 5:30 PM" at bounding box center [793, 274] width 130 height 24
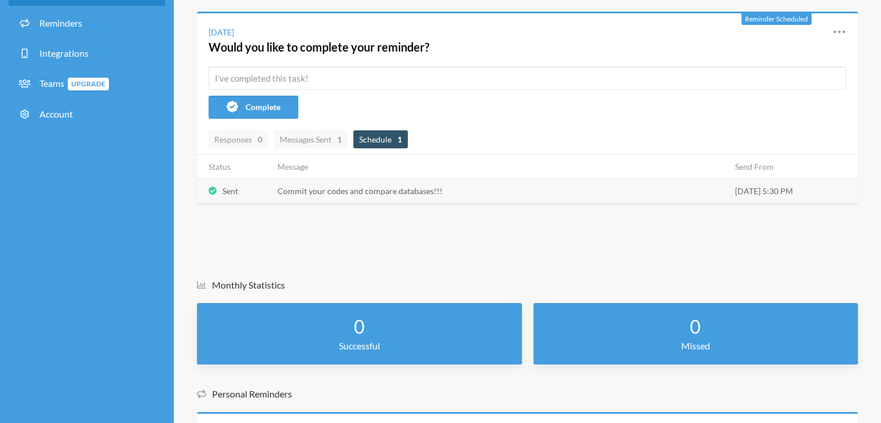
scroll to position [0, 0]
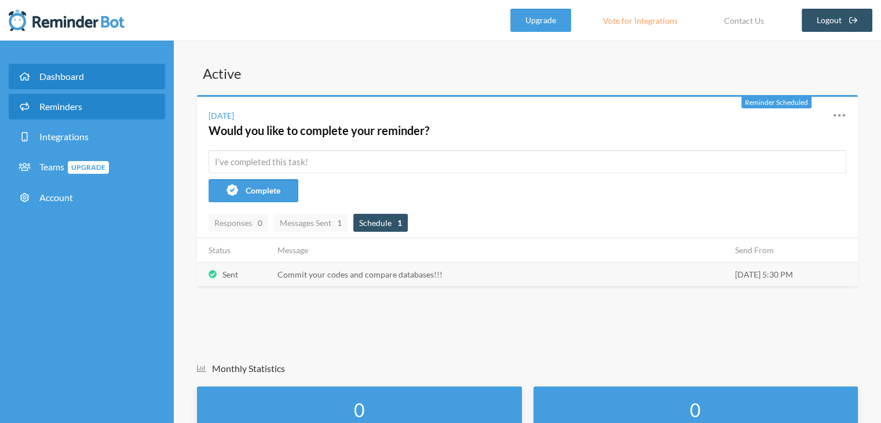
click at [119, 105] on link "Reminders" at bounding box center [87, 106] width 156 height 25
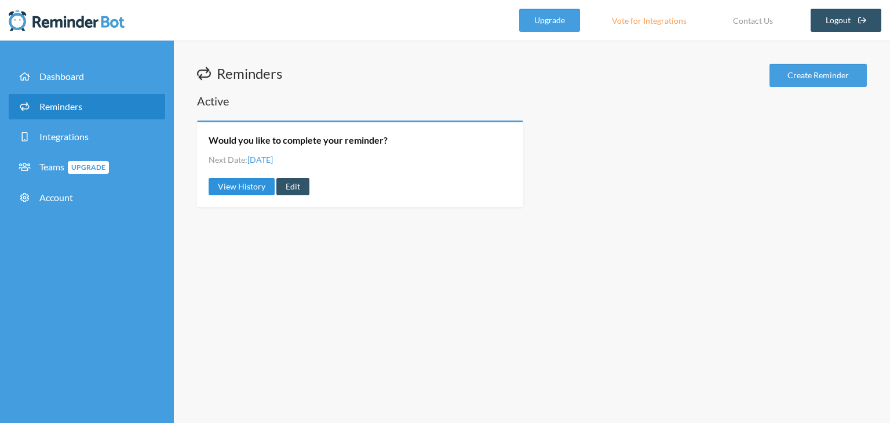
click at [233, 188] on link "View History" at bounding box center [242, 186] width 66 height 17
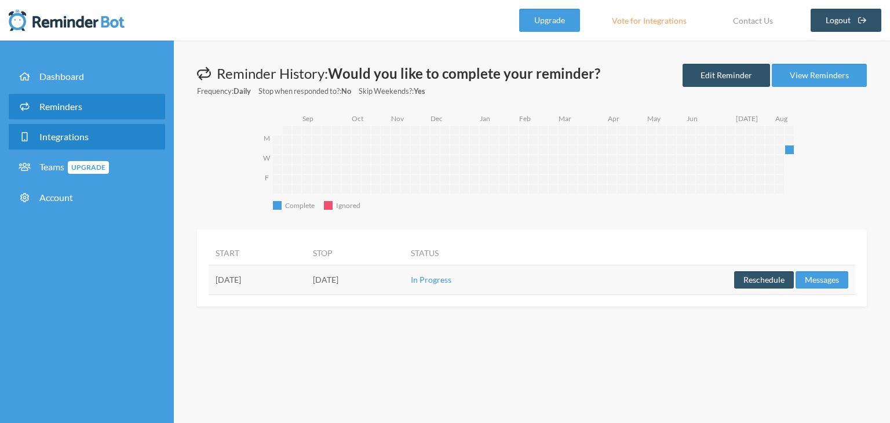
click at [72, 136] on span "Integrations" at bounding box center [63, 136] width 49 height 11
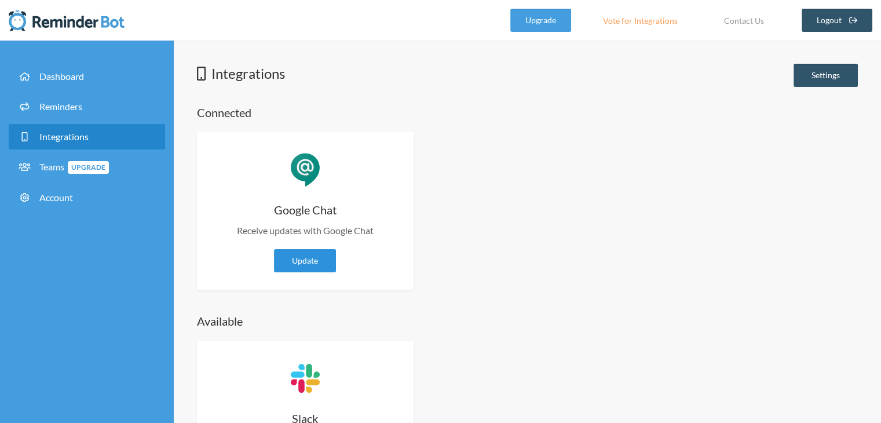
click at [280, 260] on link "Update" at bounding box center [305, 260] width 62 height 23
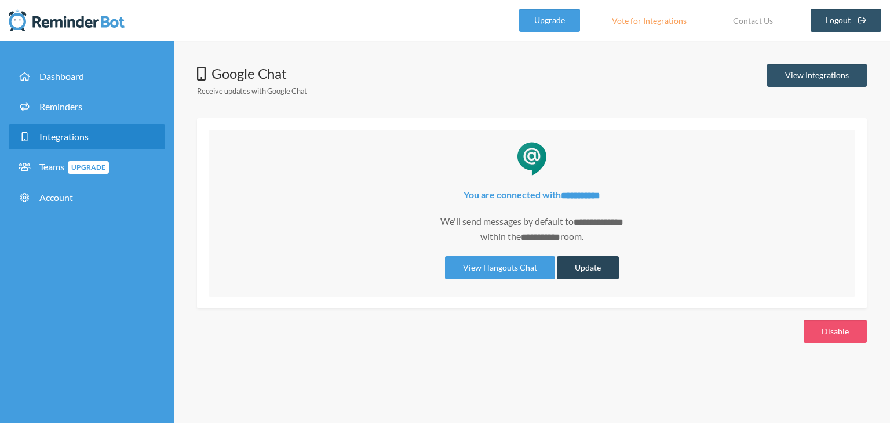
click at [605, 262] on button "Update" at bounding box center [588, 267] width 62 height 23
select select "**********"
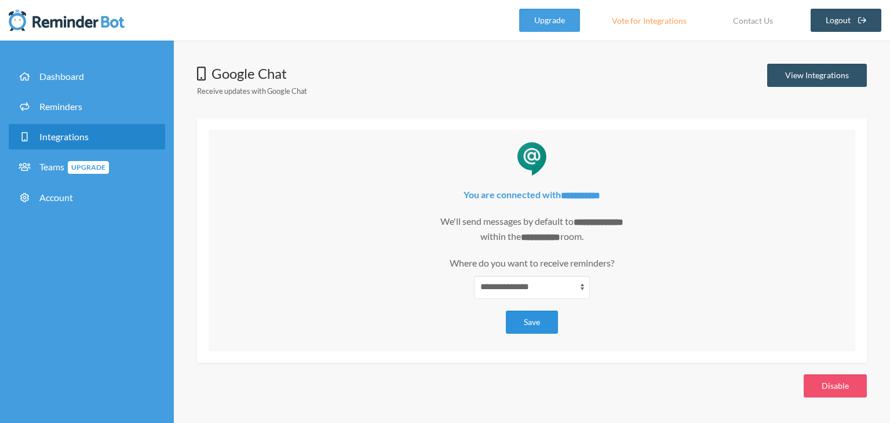
click at [528, 325] on button "Save" at bounding box center [532, 322] width 52 height 23
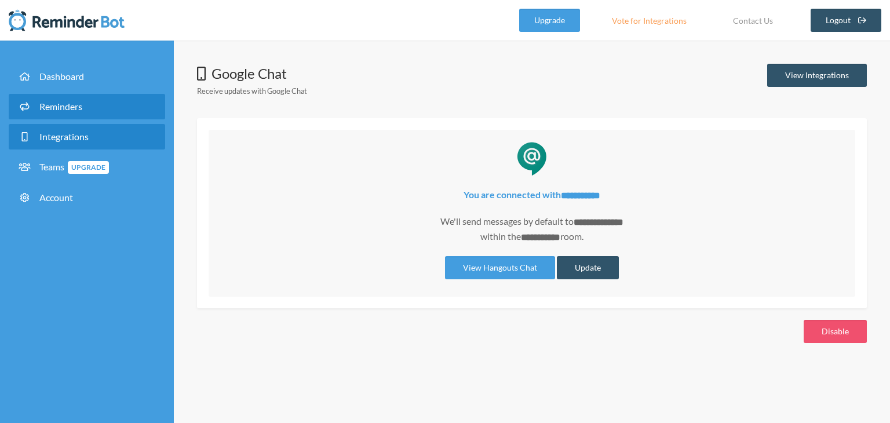
click at [70, 116] on link "Reminders" at bounding box center [87, 106] width 156 height 25
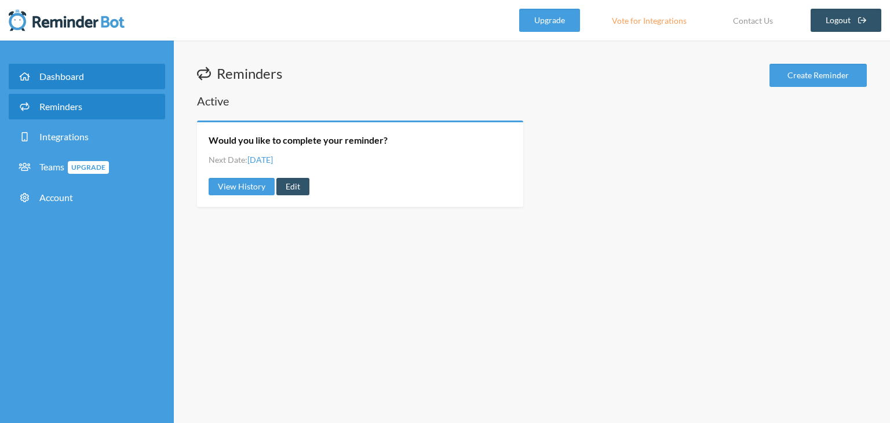
click at [101, 69] on link "Dashboard" at bounding box center [87, 76] width 156 height 25
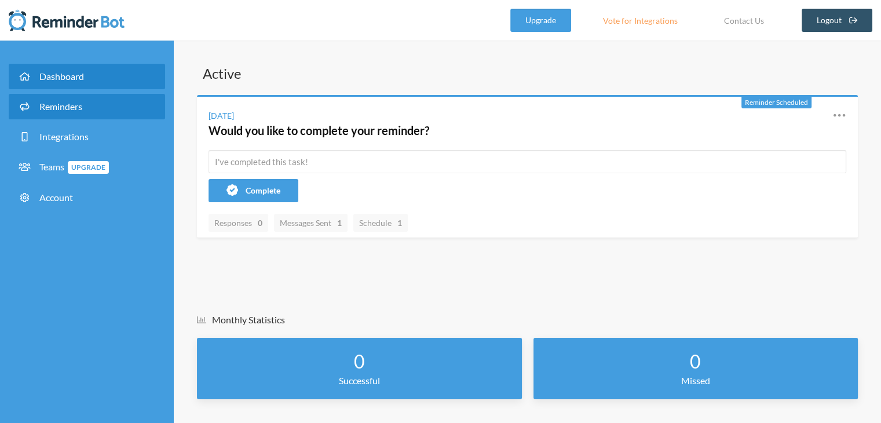
click at [48, 104] on span "Reminders" at bounding box center [60, 106] width 43 height 11
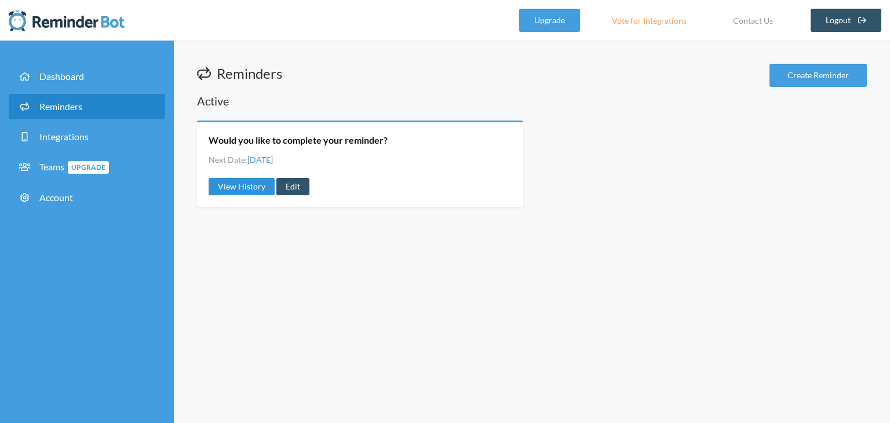
click at [232, 184] on link "View History" at bounding box center [242, 186] width 66 height 17
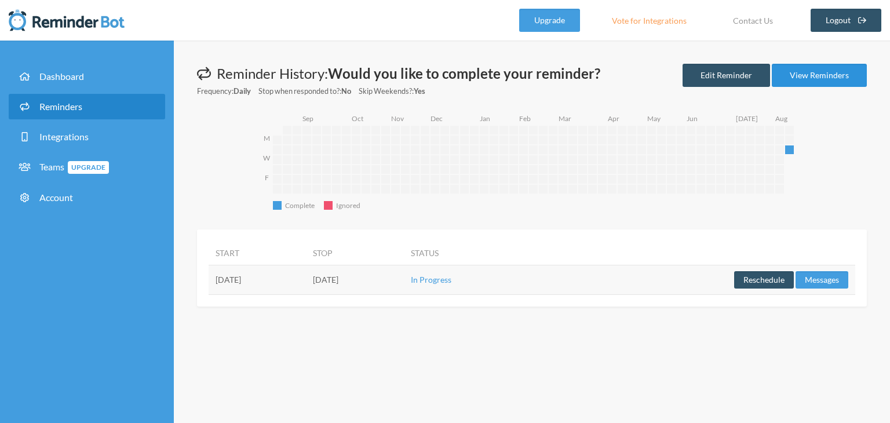
click at [812, 82] on link "View Reminders" at bounding box center [819, 75] width 95 height 23
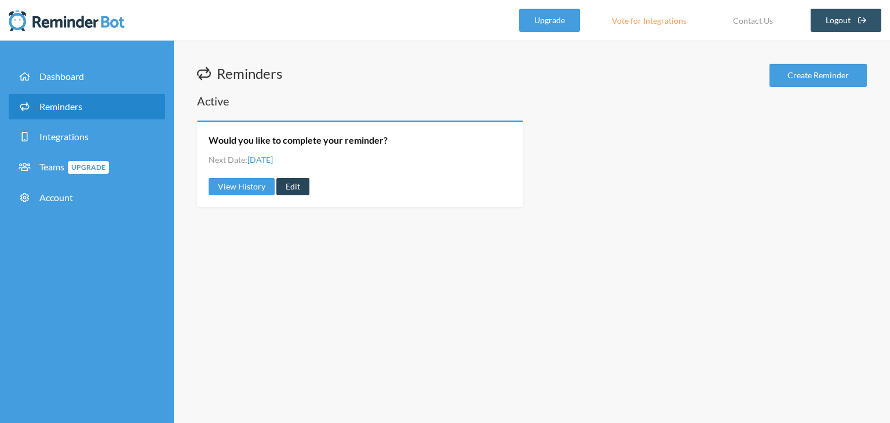
click at [296, 187] on link "Edit" at bounding box center [292, 186] width 33 height 17
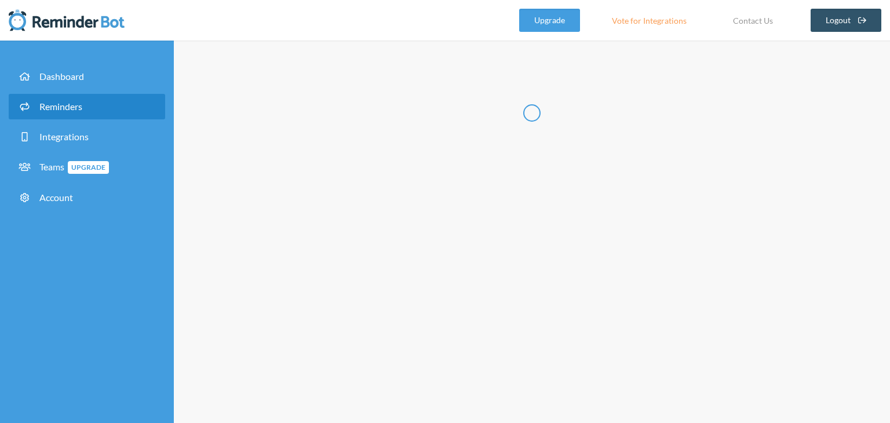
type input "Would you like to complete your reminder?"
checkbox input "true"
checkbox input "false"
select select "17:45:00"
select select "18:30:00"
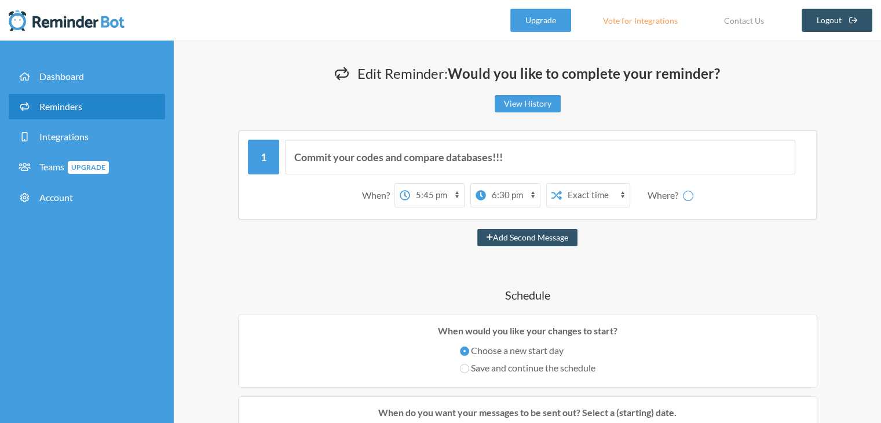
select select "spaces/AAAAJyIC1p4"
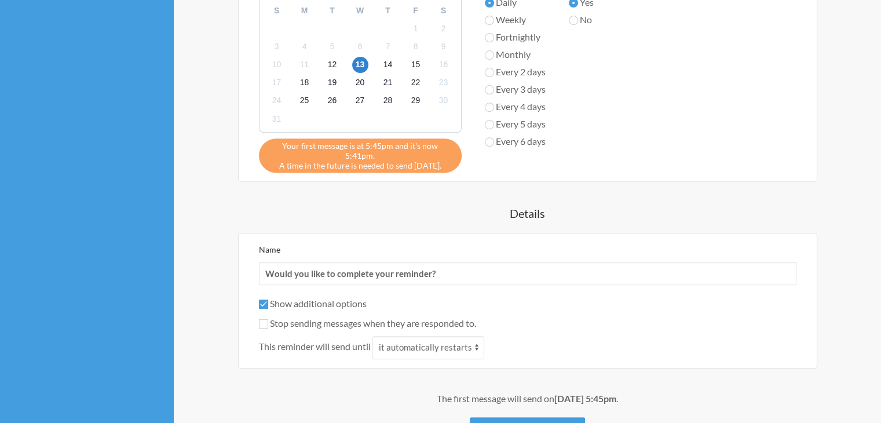
scroll to position [464, 0]
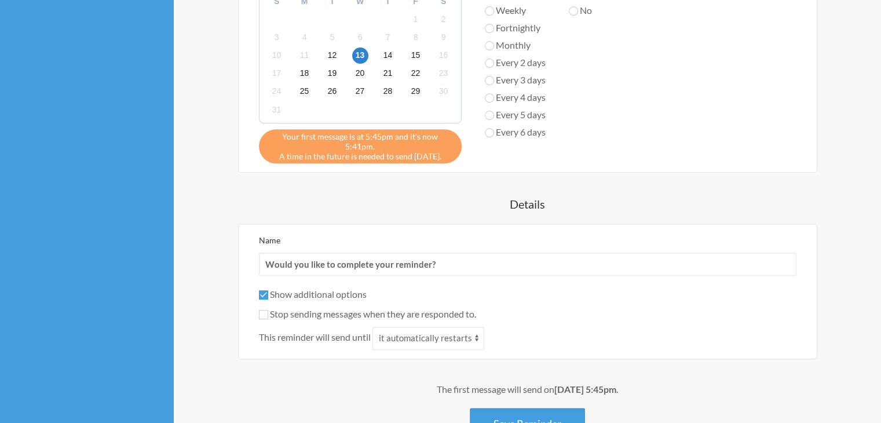
click at [396, 142] on div "Your first message is at 5:45pm and it's now 5:41pm. A time in the future is ne…" at bounding box center [360, 146] width 203 height 34
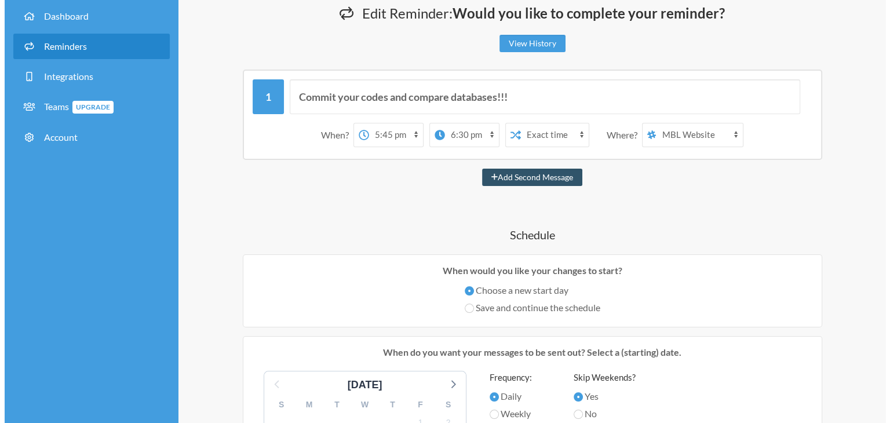
scroll to position [0, 0]
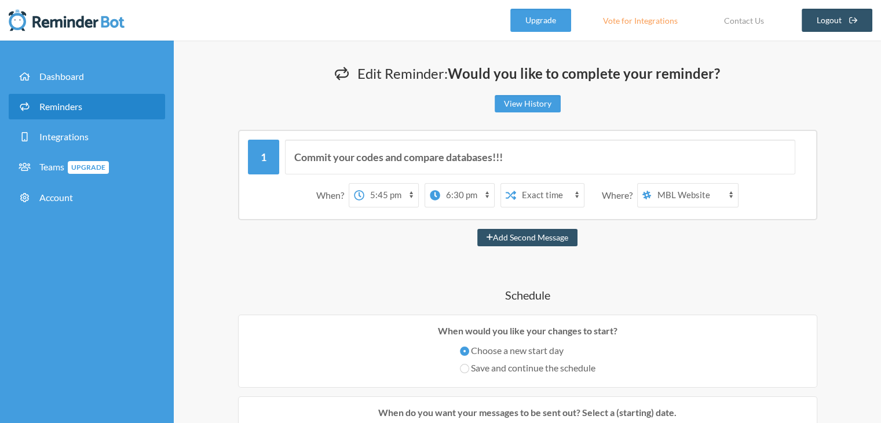
click at [76, 56] on ul "Dashboard Reminders Integrations Teams Upgrade Account" at bounding box center [87, 139] width 174 height 174
click at [67, 79] on span "Dashboard" at bounding box center [61, 76] width 45 height 11
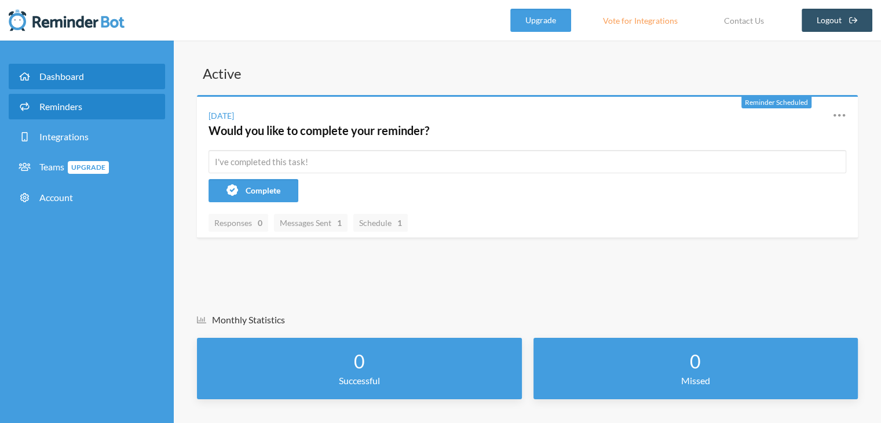
click at [72, 108] on span "Reminders" at bounding box center [60, 106] width 43 height 11
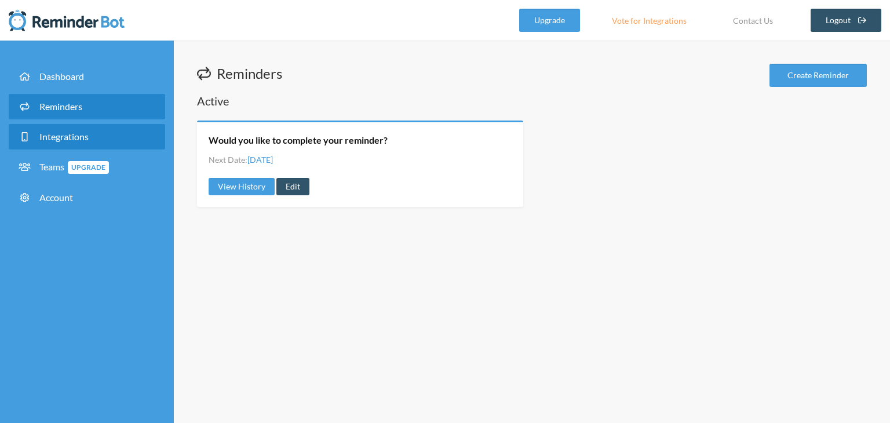
click at [72, 130] on link "Integrations" at bounding box center [87, 136] width 156 height 25
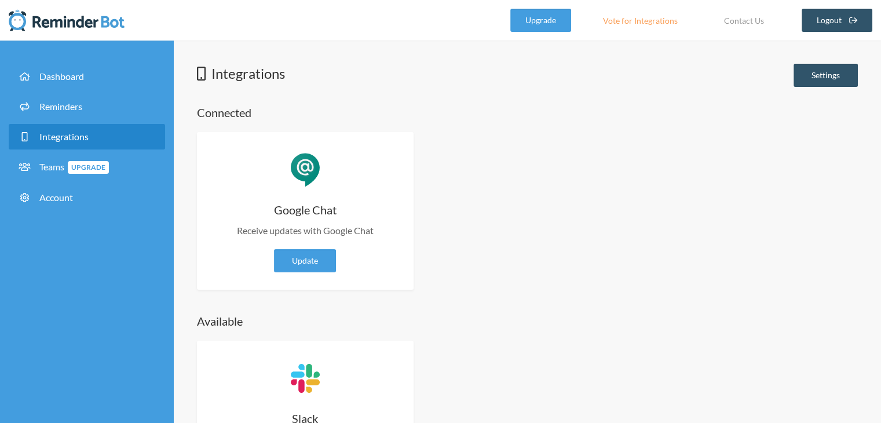
click at [315, 193] on div "Google Chat Receive updates with Google Chat Update Updates are required Enable…" at bounding box center [305, 211] width 217 height 158
click at [317, 258] on link "Update" at bounding box center [305, 260] width 62 height 23
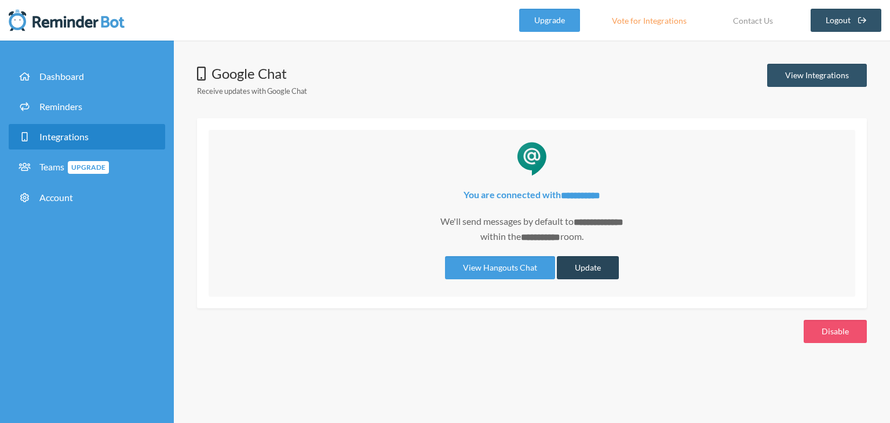
click at [589, 260] on button "Update" at bounding box center [588, 267] width 62 height 23
select select "**********"
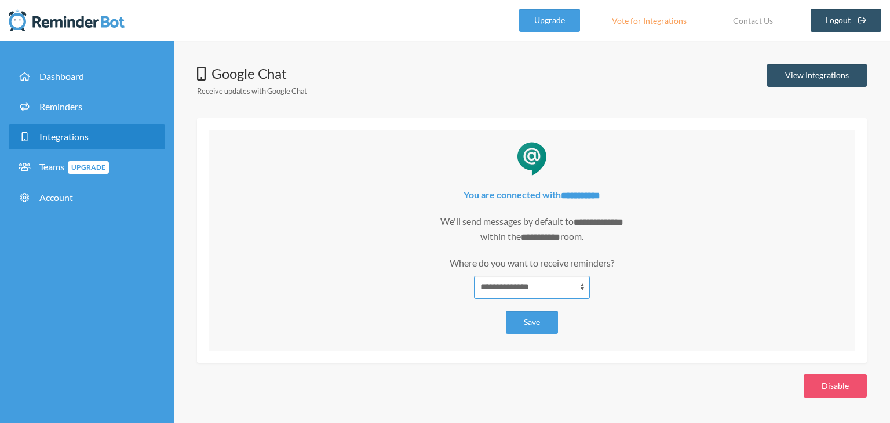
click at [554, 286] on select "**********" at bounding box center [532, 287] width 116 height 23
click at [474, 276] on select "**********" at bounding box center [532, 287] width 116 height 23
click at [528, 320] on button "Save" at bounding box center [532, 322] width 52 height 23
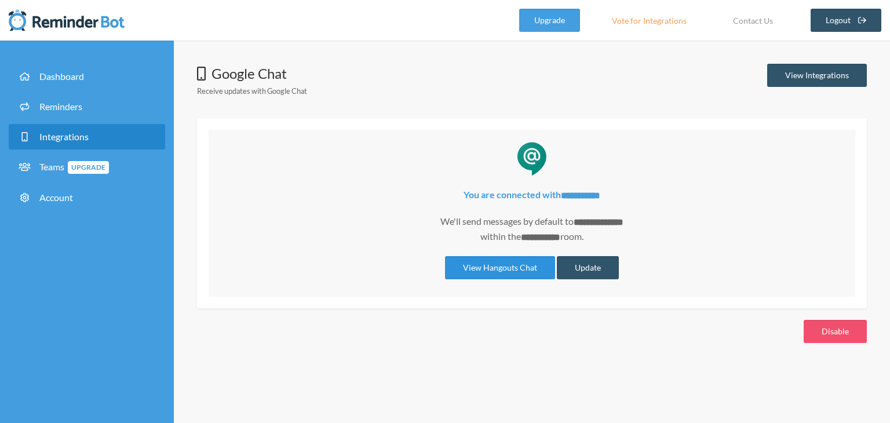
click at [497, 264] on link "View Hangouts Chat" at bounding box center [500, 267] width 110 height 23
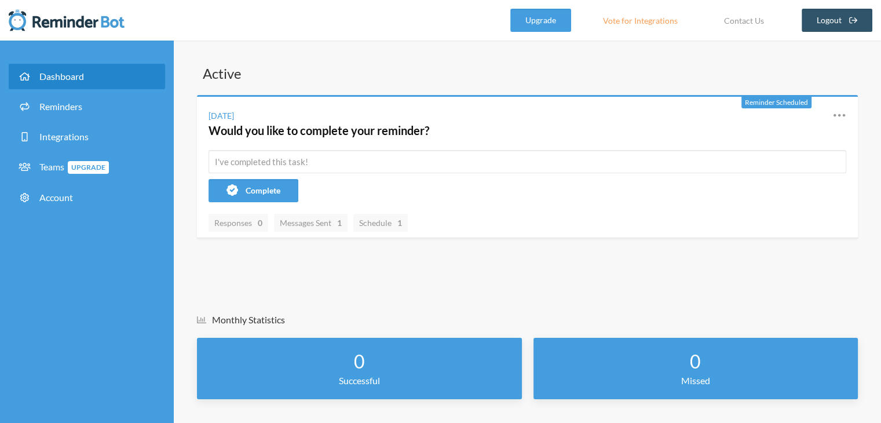
click at [831, 112] on div "Reschedule View History Edit" at bounding box center [830, 123] width 31 height 30
click at [838, 112] on icon at bounding box center [840, 115] width 14 height 14
click at [100, 118] on link "Reminders" at bounding box center [87, 106] width 156 height 25
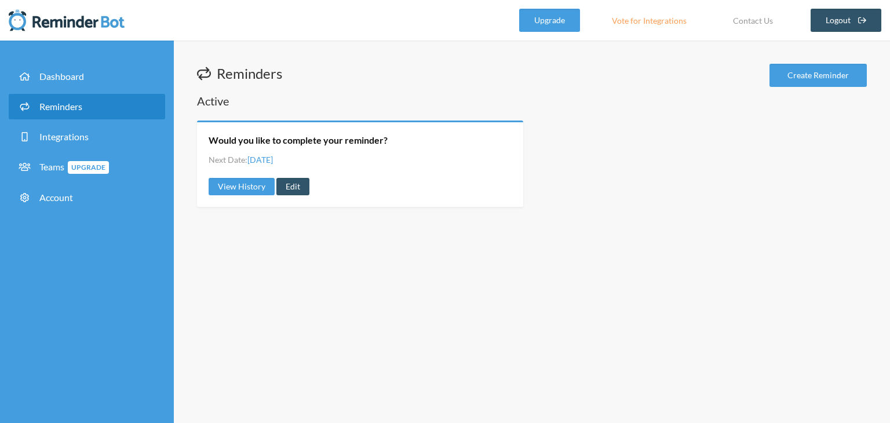
click at [503, 153] on ul "Next Date: Tuesday, August 12" at bounding box center [360, 159] width 303 height 14
click at [76, 133] on span "Integrations" at bounding box center [63, 136] width 49 height 11
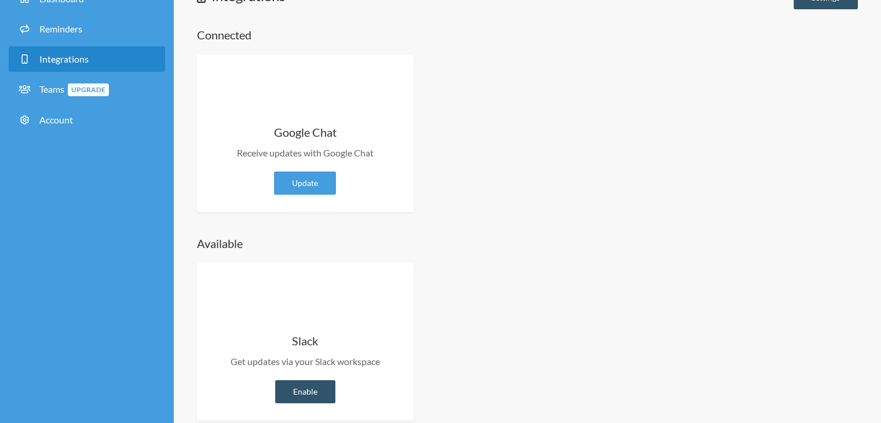
scroll to position [97, 0]
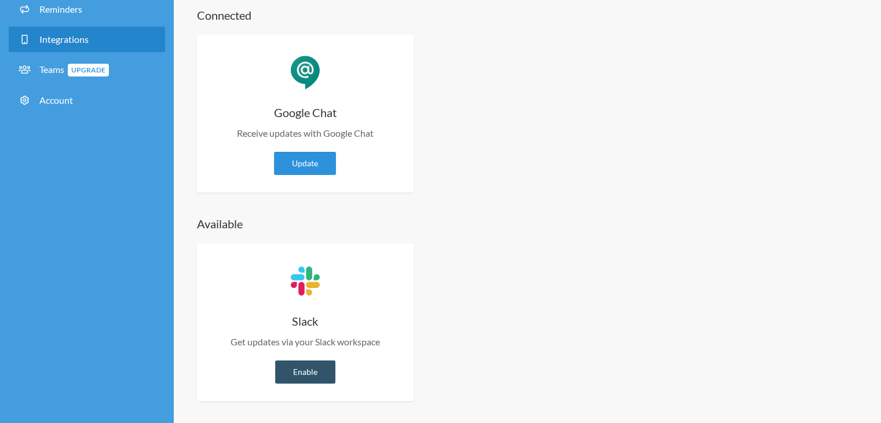
click at [316, 168] on link "Update" at bounding box center [305, 163] width 62 height 23
